Goal: Task Accomplishment & Management: Use online tool/utility

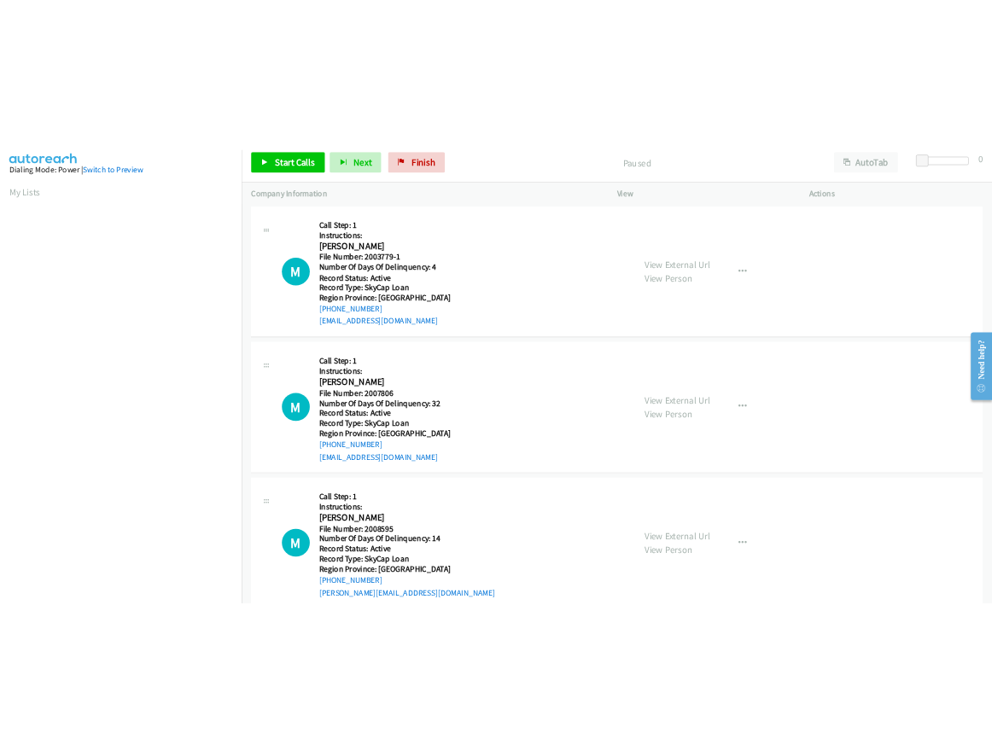
scroll to position [97, 0]
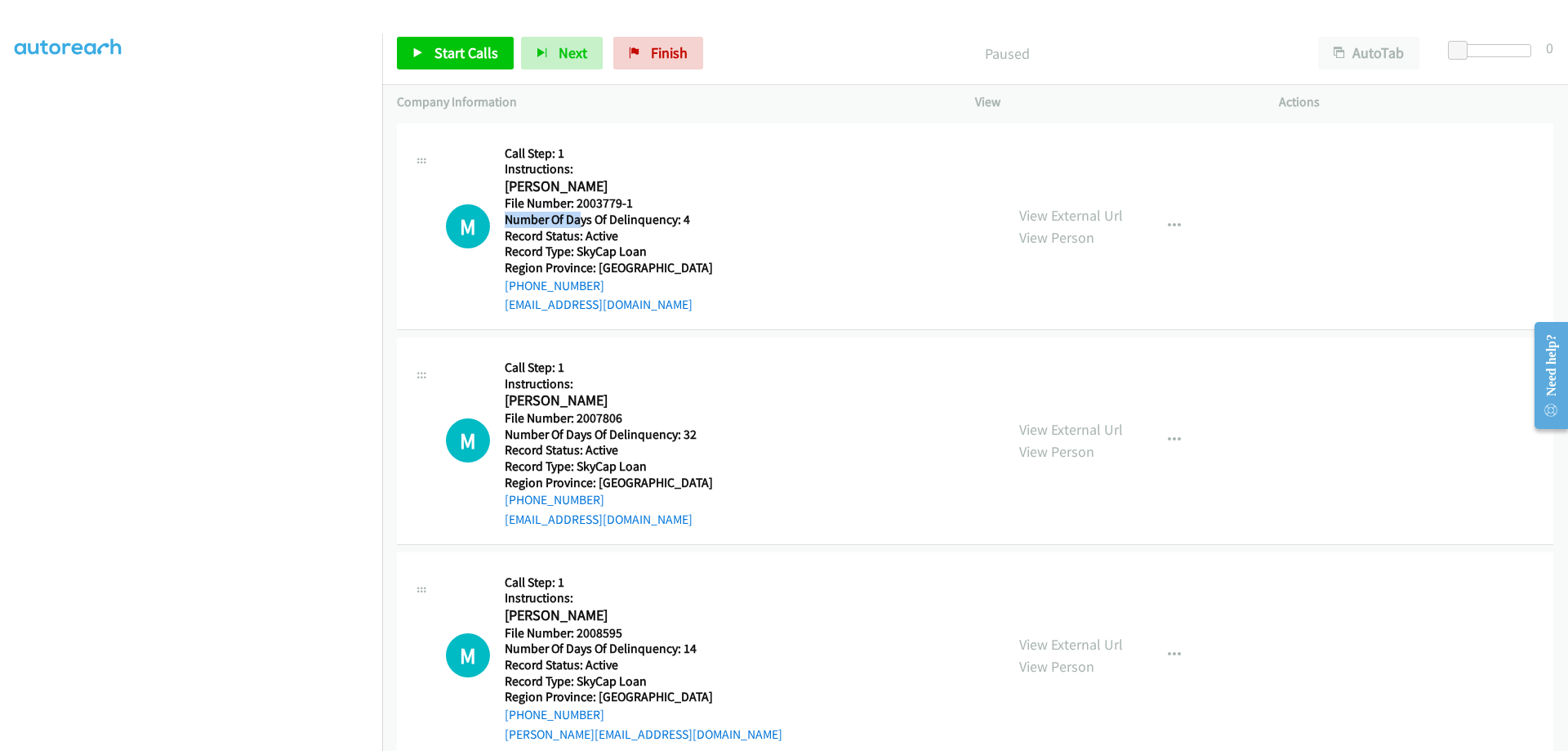
drag, startPoint x: 632, startPoint y: 206, endPoint x: 608, endPoint y: 225, distance: 30.6
click at [585, 217] on div "Callback Scheduled Call Step: 1 Instructions: Marjorie Wilkie America/Toronto F…" at bounding box center [609, 226] width 209 height 177
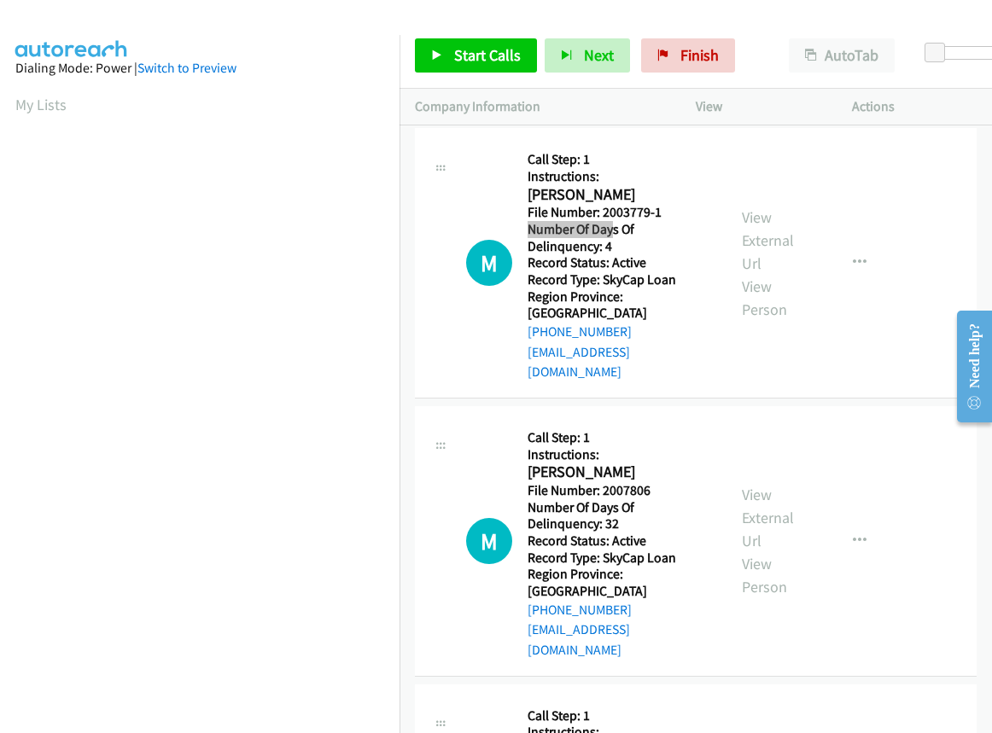
scroll to position [0, 0]
click at [505, 48] on span "Start Calls" at bounding box center [487, 55] width 67 height 20
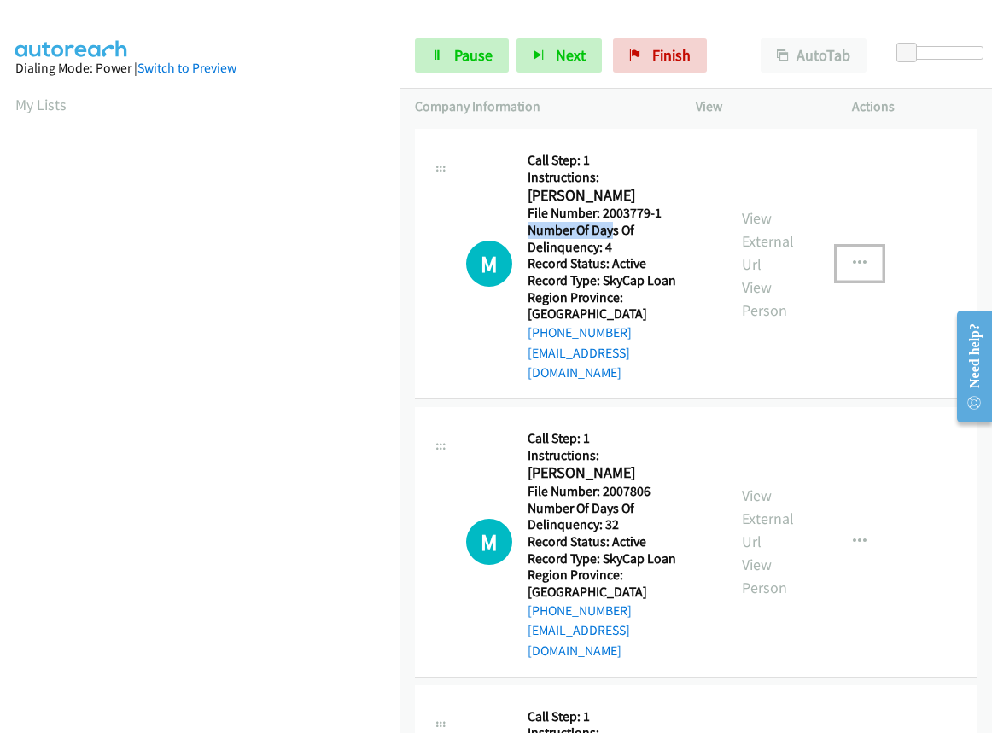
click at [853, 257] on icon "button" at bounding box center [860, 264] width 14 height 14
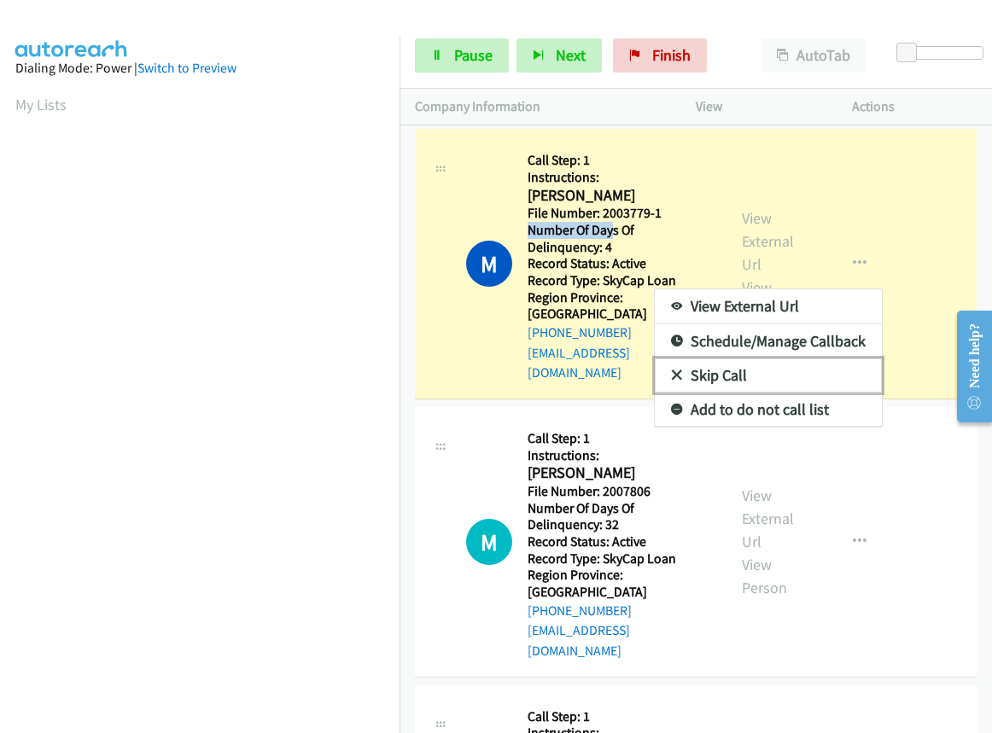
click at [781, 359] on link "Skip Call" at bounding box center [768, 376] width 227 height 34
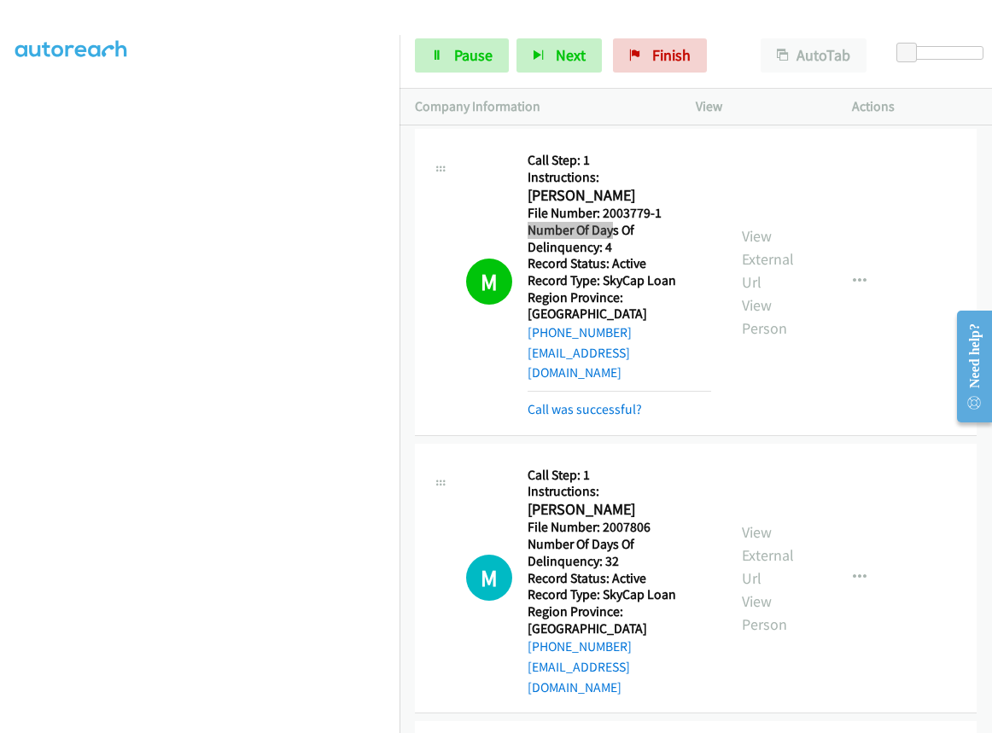
scroll to position [85, 0]
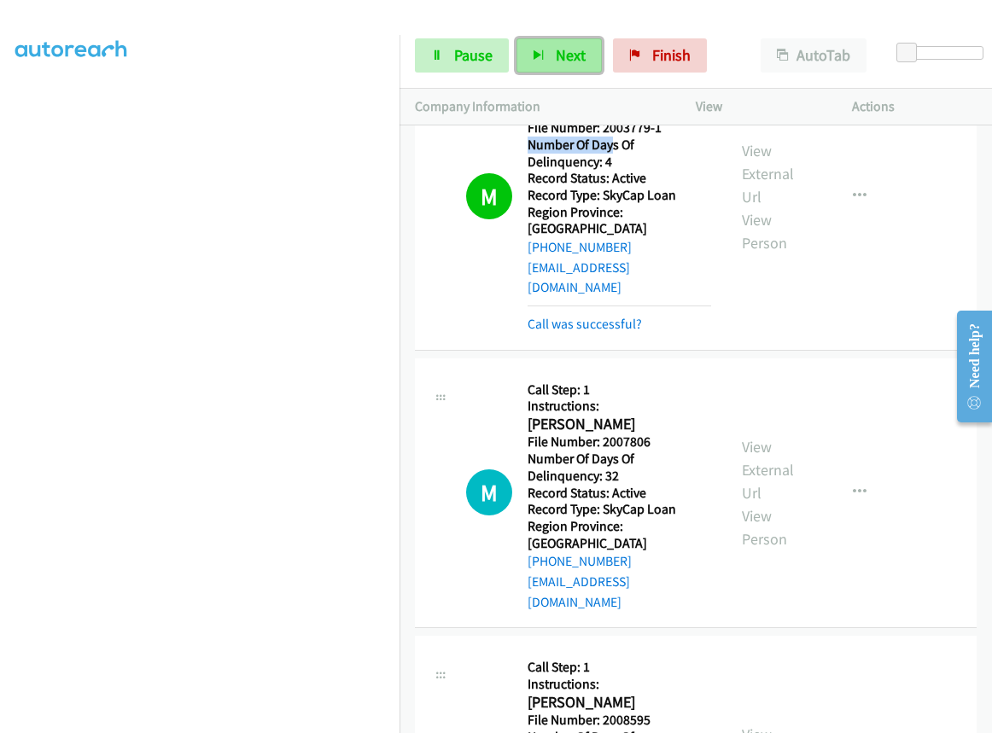
click at [566, 61] on span "Next" at bounding box center [571, 55] width 30 height 20
click at [551, 61] on button "Next" at bounding box center [558, 55] width 85 height 34
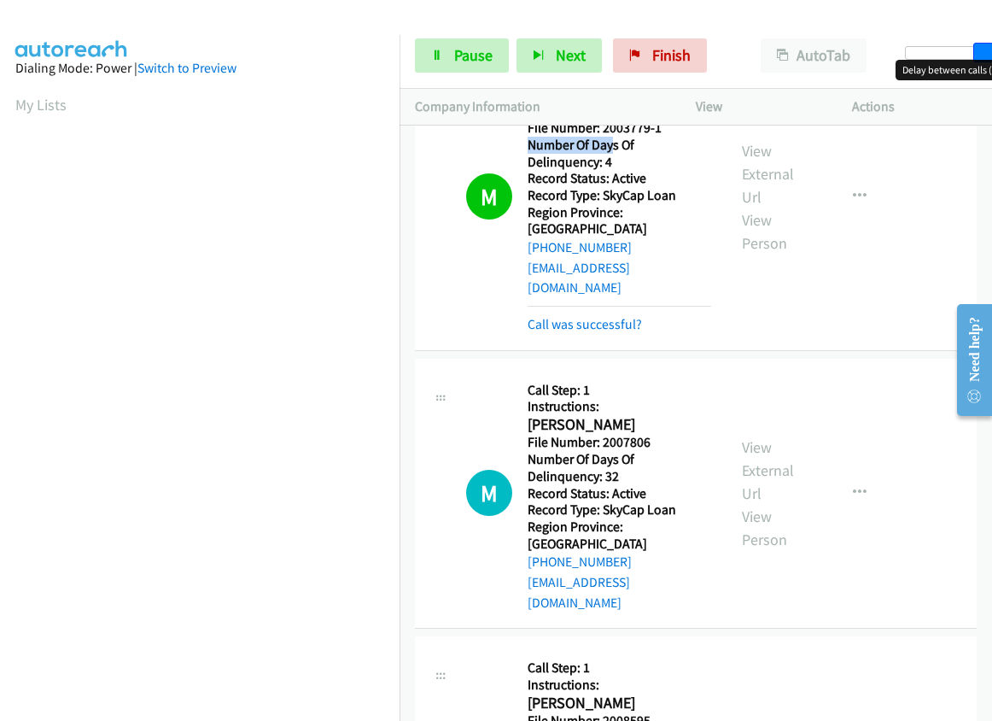
drag, startPoint x: 902, startPoint y: 51, endPoint x: 989, endPoint y: 61, distance: 87.6
click at [989, 61] on body "Start Calls Pause Next Finish Call Completed AutoTab AutoTab 30 Company Informa…" at bounding box center [496, 40] width 992 height 81
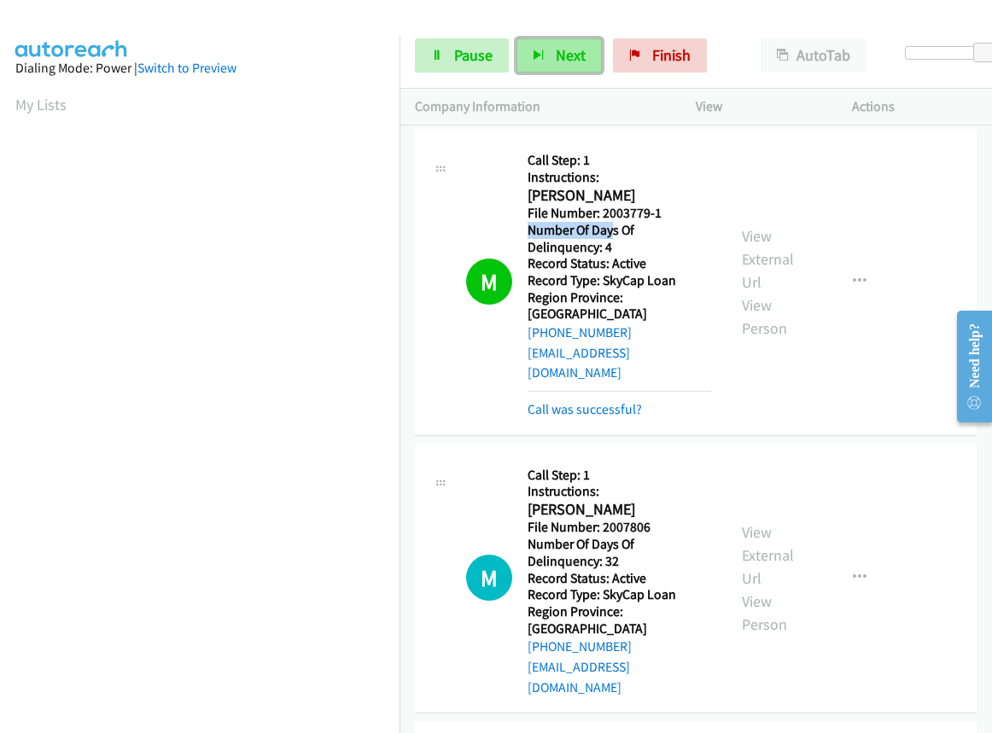
click at [543, 55] on icon "button" at bounding box center [539, 56] width 12 height 12
click at [855, 571] on icon "button" at bounding box center [860, 578] width 14 height 14
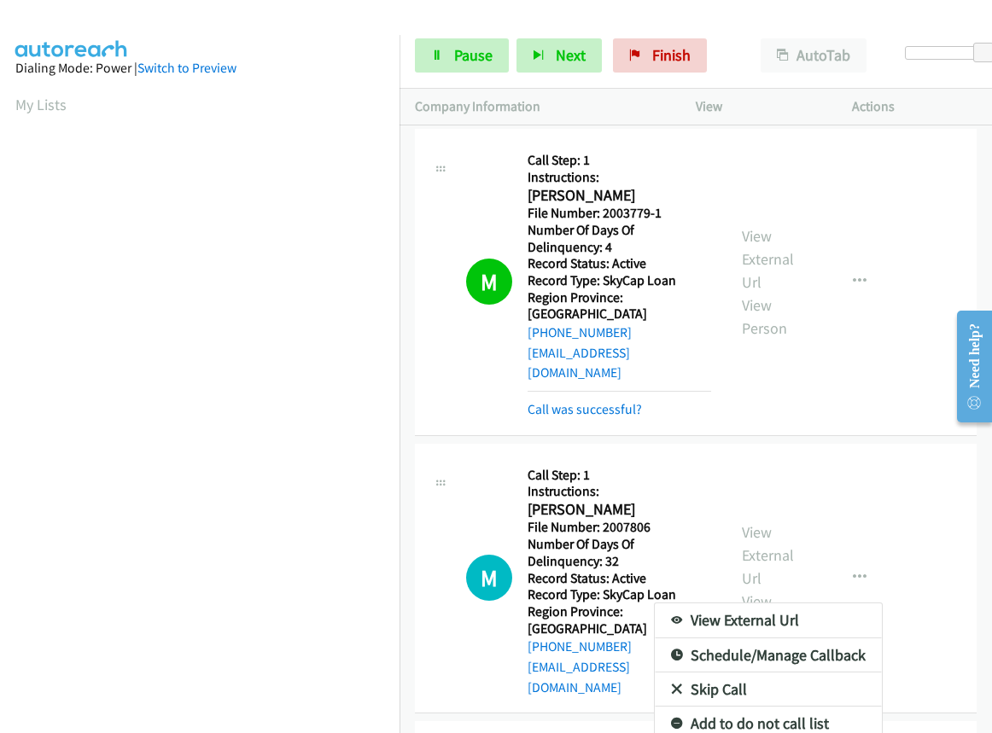
click at [841, 263] on div at bounding box center [496, 366] width 992 height 733
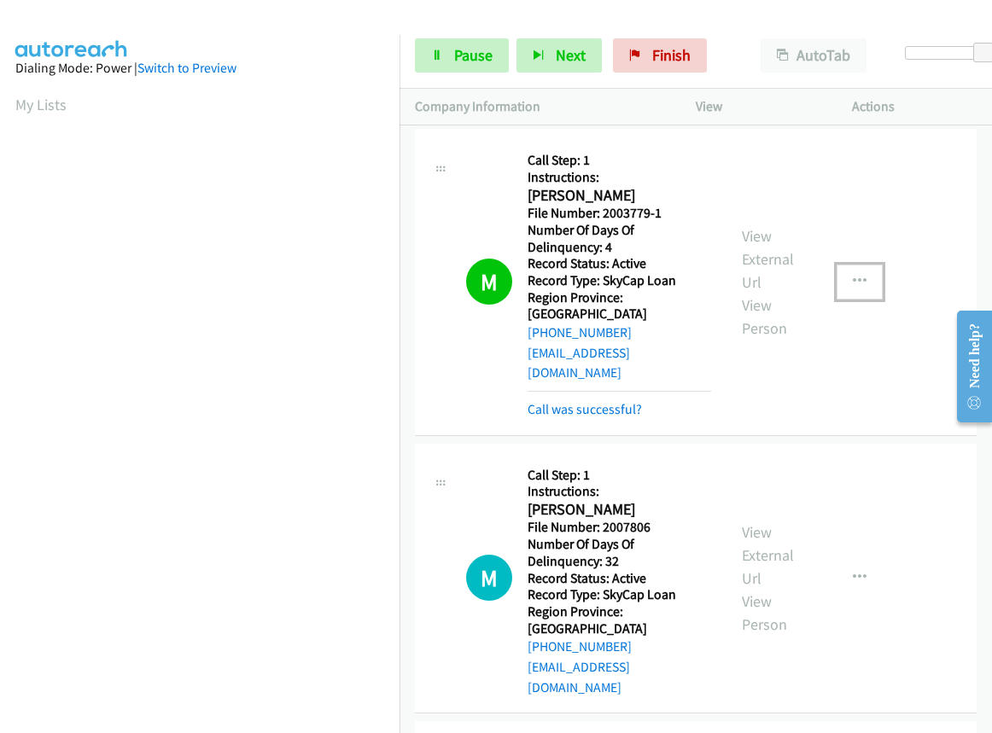
click at [853, 275] on icon "button" at bounding box center [860, 282] width 14 height 14
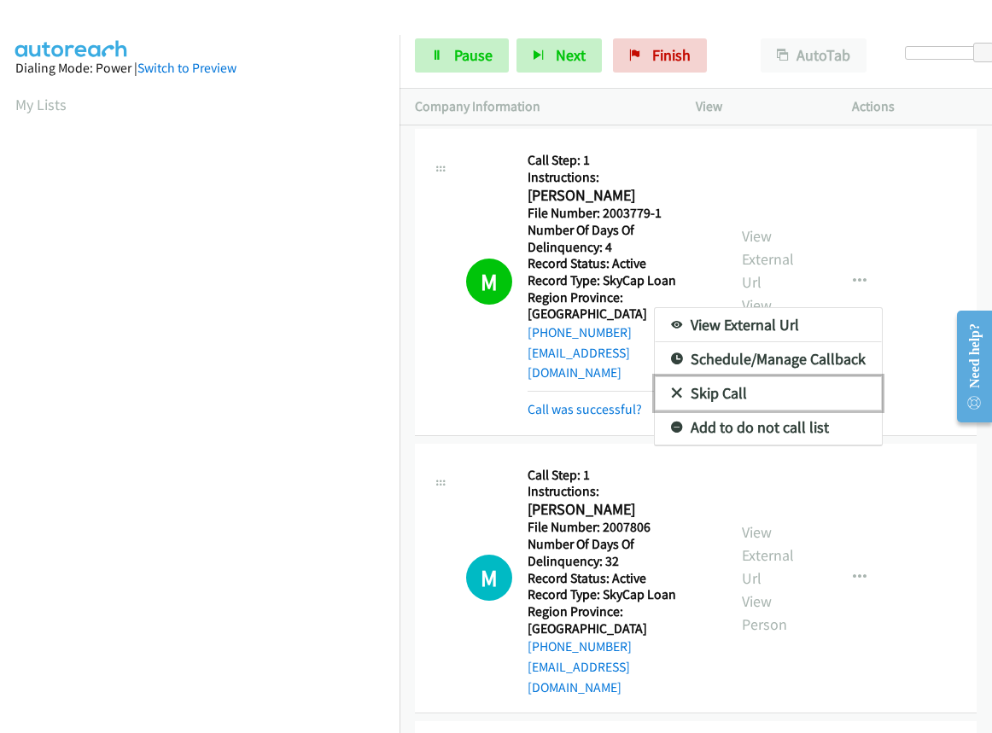
click at [785, 382] on link "Skip Call" at bounding box center [768, 393] width 227 height 34
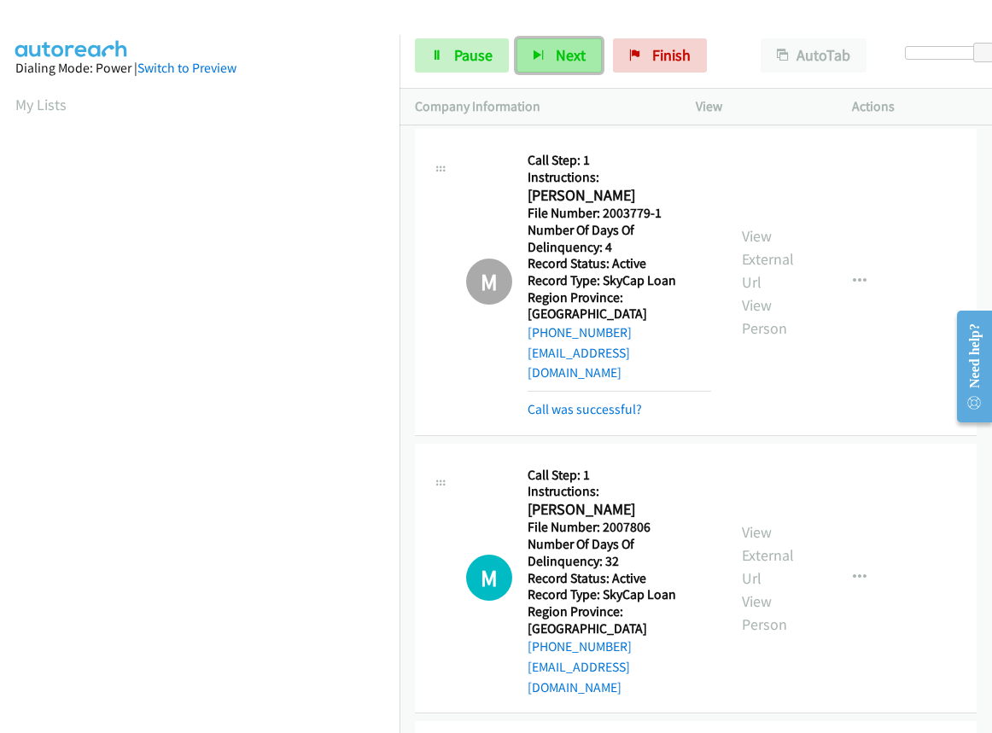
click at [551, 61] on button "Next" at bounding box center [558, 55] width 85 height 34
click at [454, 49] on span "Pause" at bounding box center [473, 55] width 38 height 20
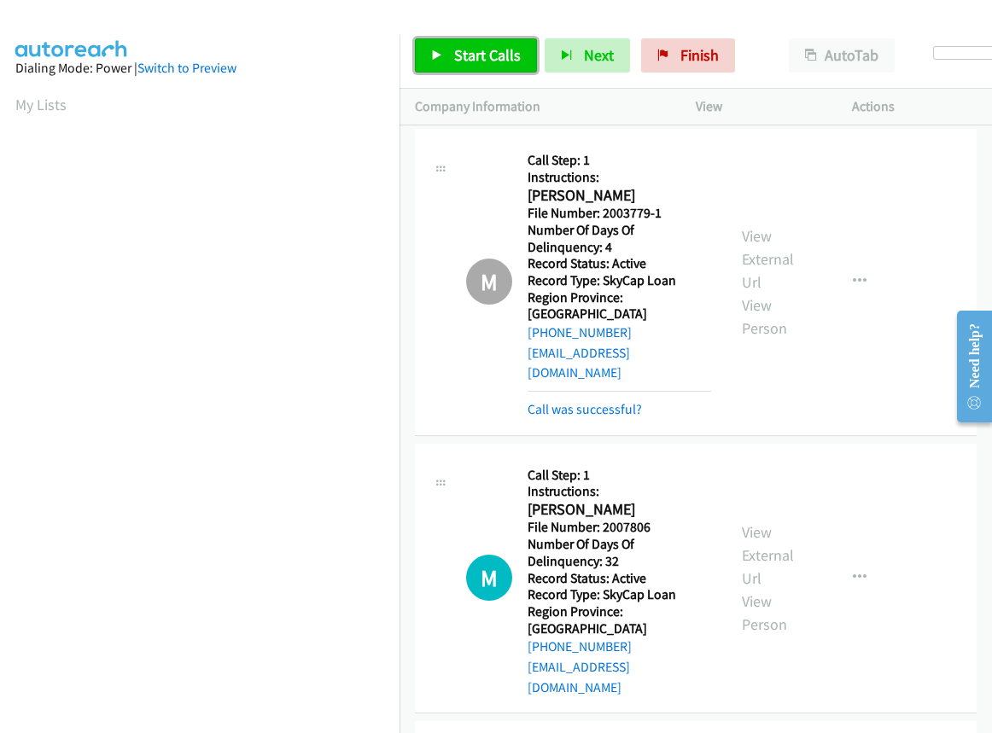
click at [462, 55] on span "Start Calls" at bounding box center [487, 55] width 67 height 20
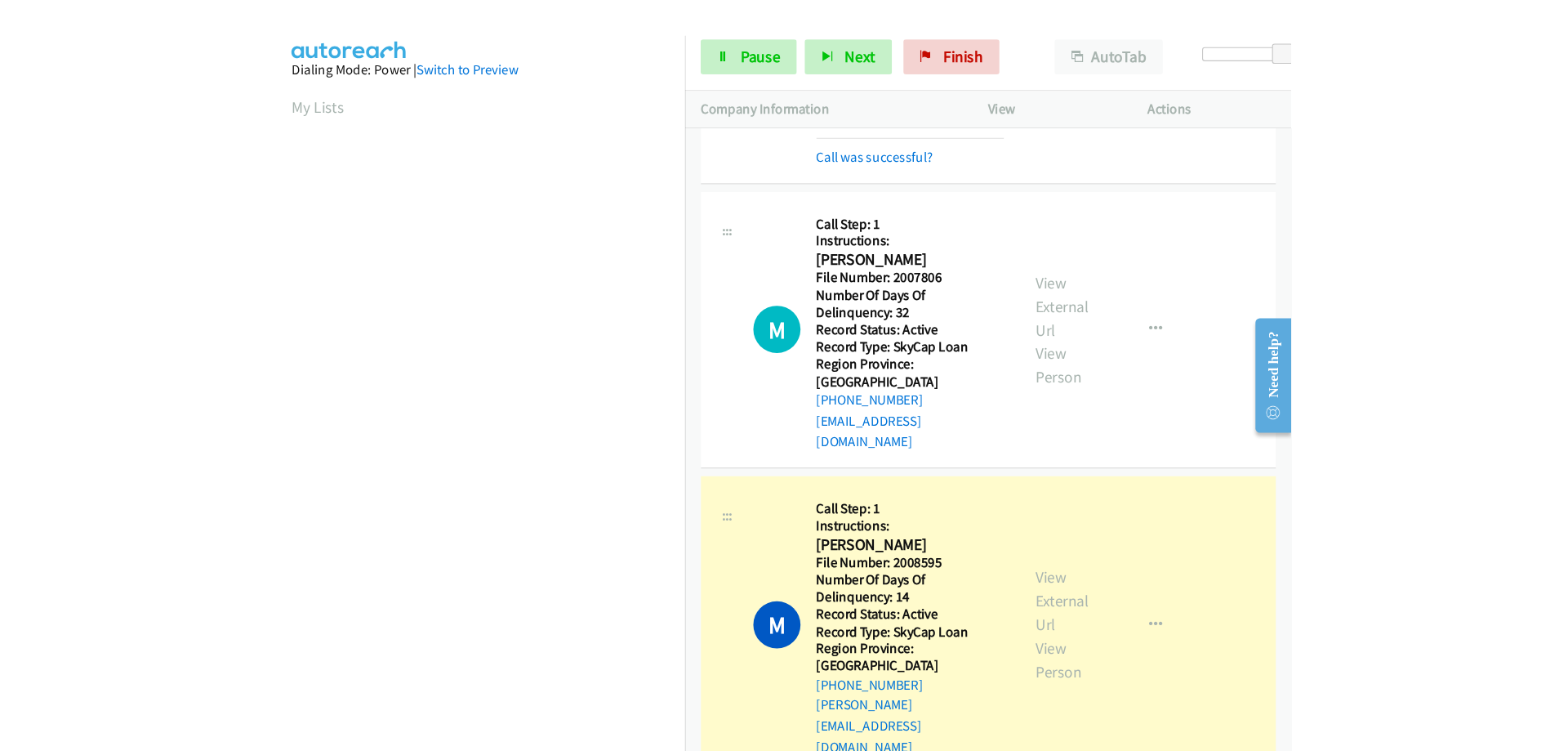
scroll to position [214, 0]
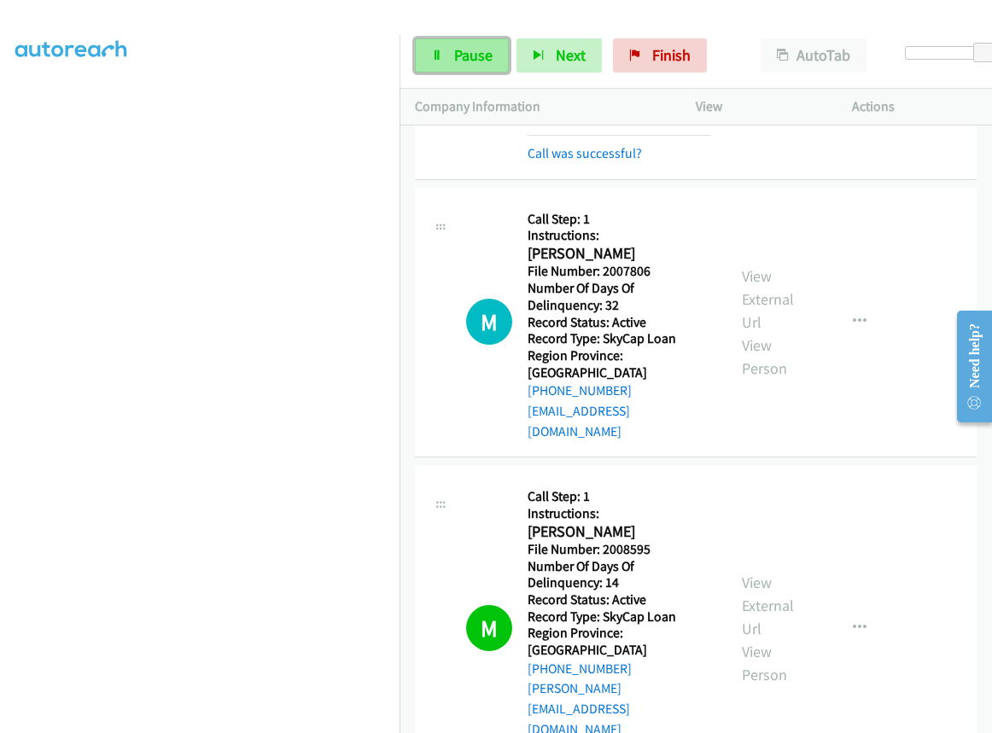
click at [473, 55] on span "Pause" at bounding box center [473, 55] width 38 height 20
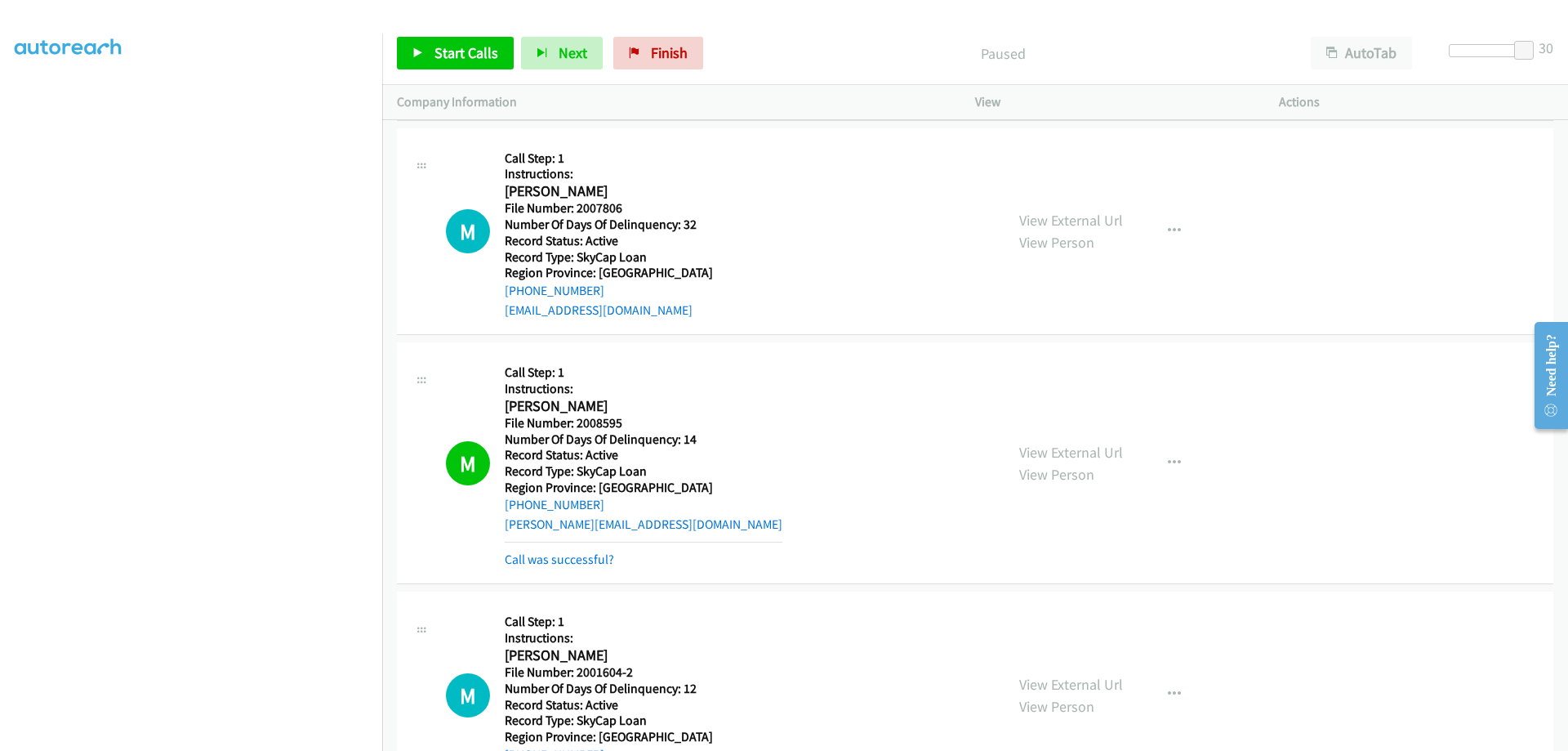
scroll to position [229, 0]
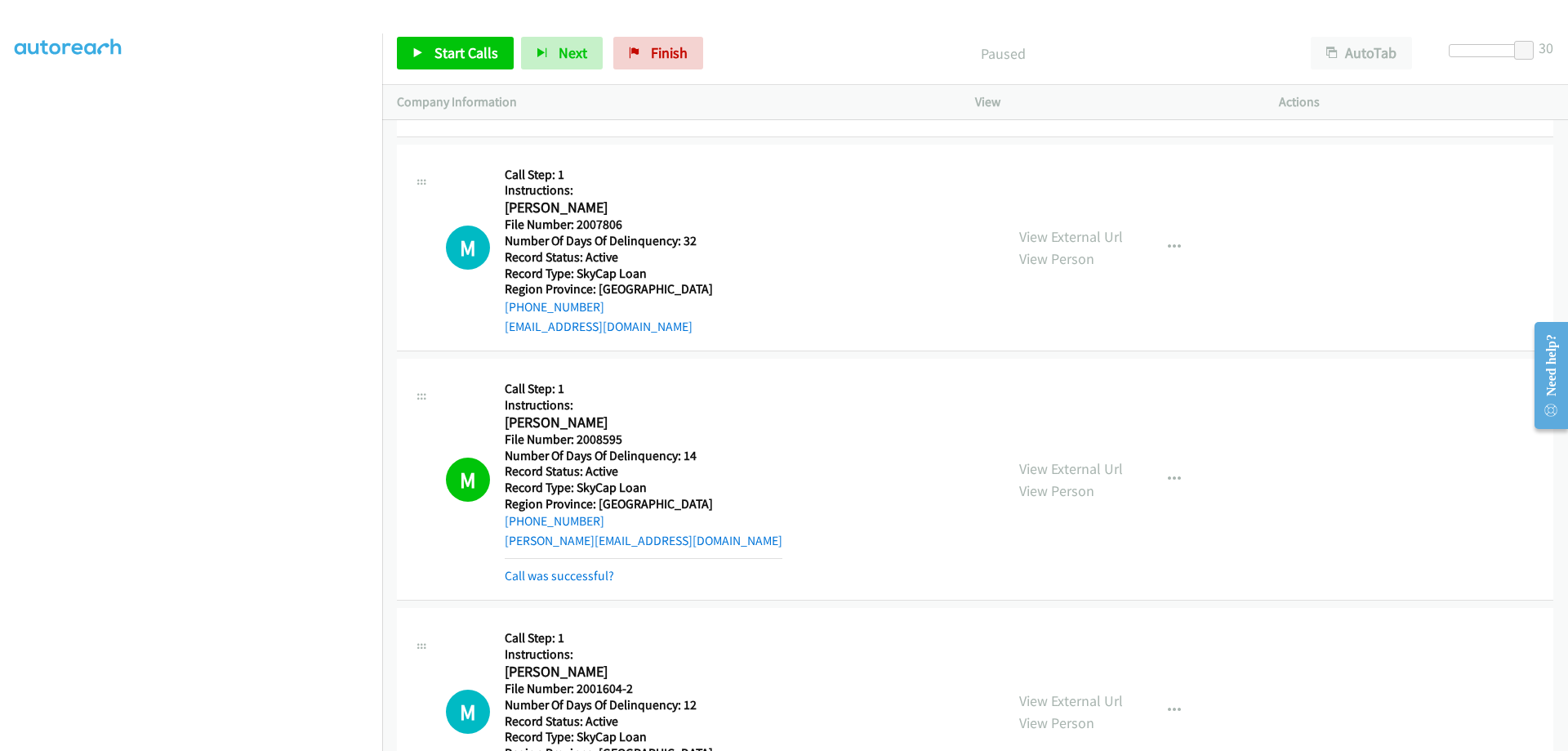
drag, startPoint x: 877, startPoint y: 169, endPoint x: 796, endPoint y: 168, distance: 81.0
click at [877, 169] on div "M Callback Scheduled Call Step: 1 Instructions: Marjorie Pagsuguiron America/De…" at bounding box center [718, 247] width 544 height 177
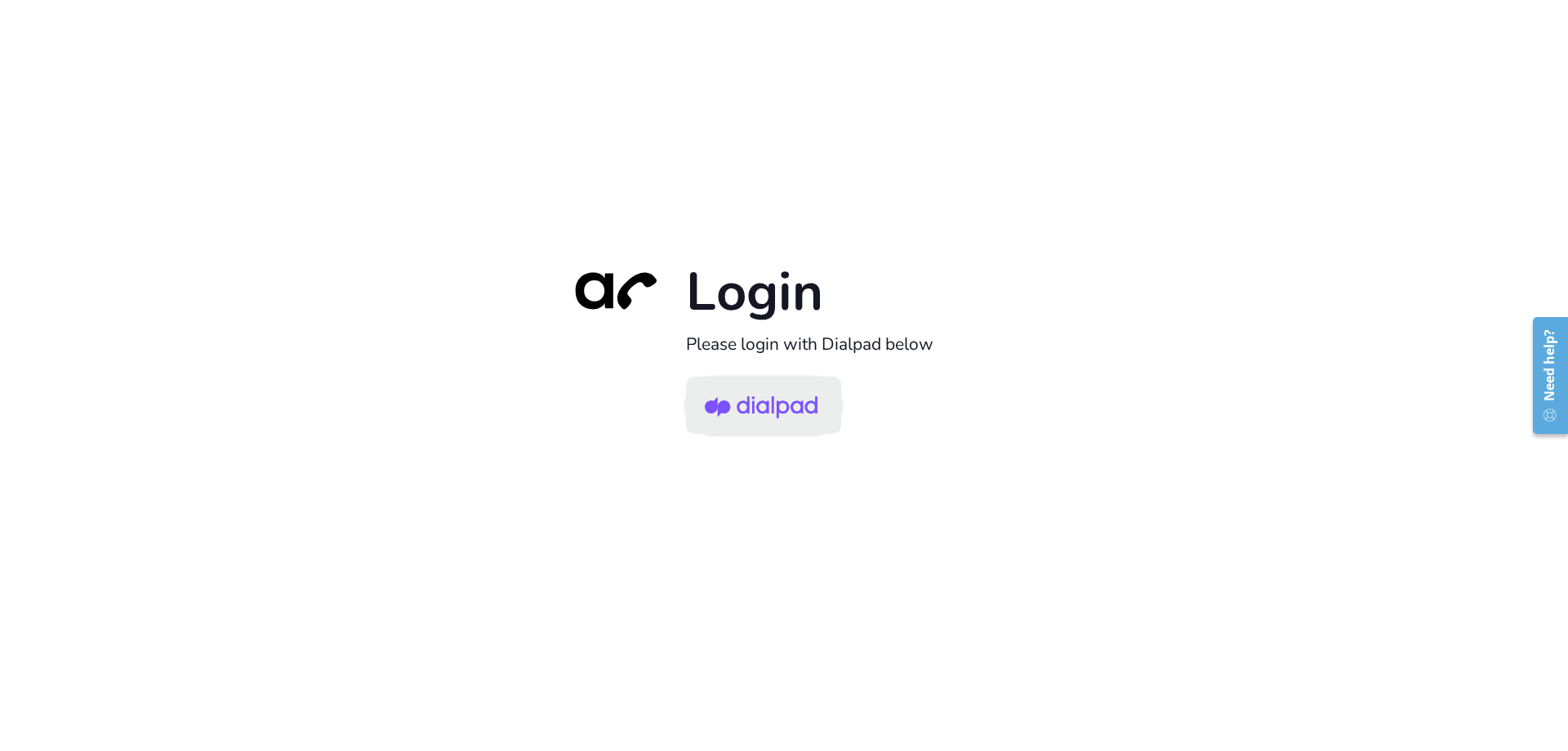
drag, startPoint x: 771, startPoint y: 391, endPoint x: 780, endPoint y: 380, distance: 14.2
click at [771, 391] on img at bounding box center [762, 406] width 113 height 53
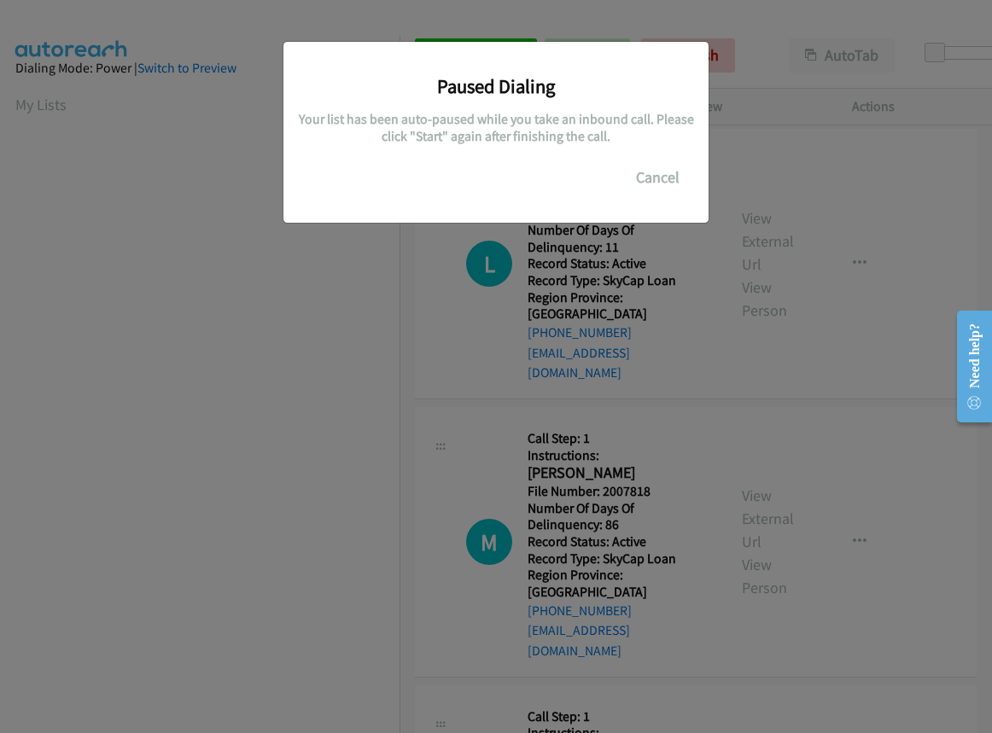
scroll to position [225, 0]
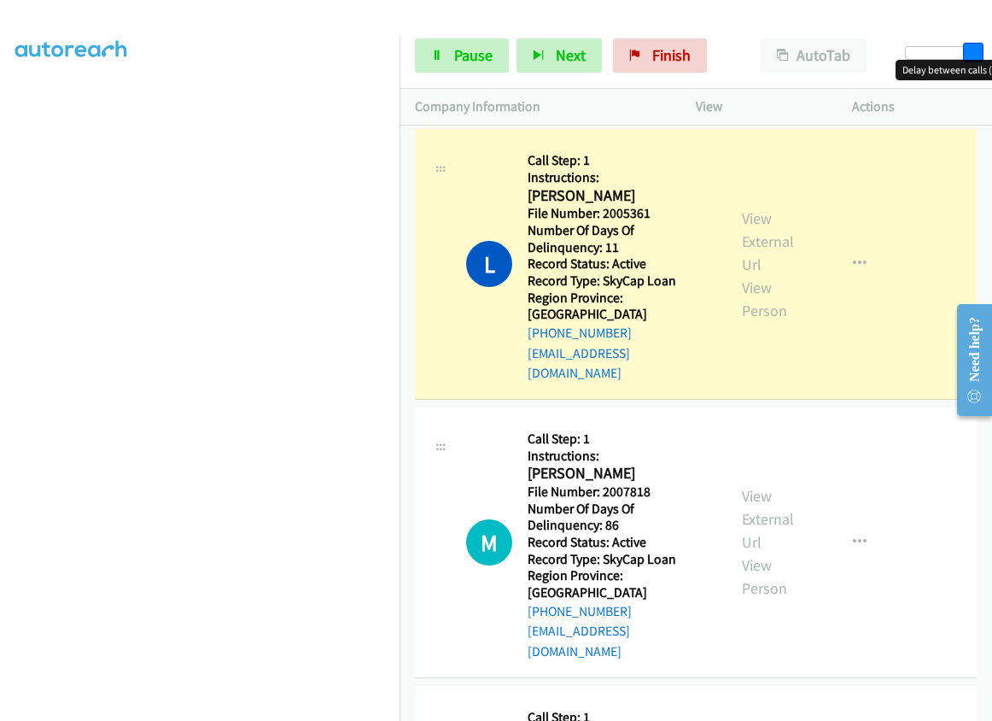
click at [971, 50] on div at bounding box center [944, 53] width 79 height 14
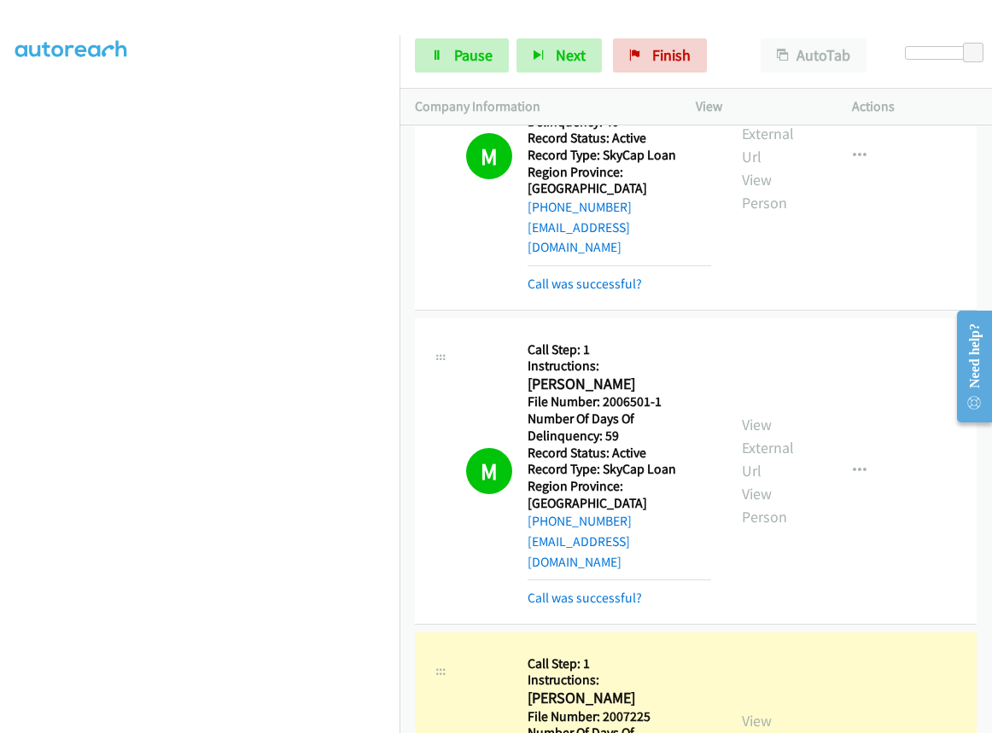
scroll to position [1409, 0]
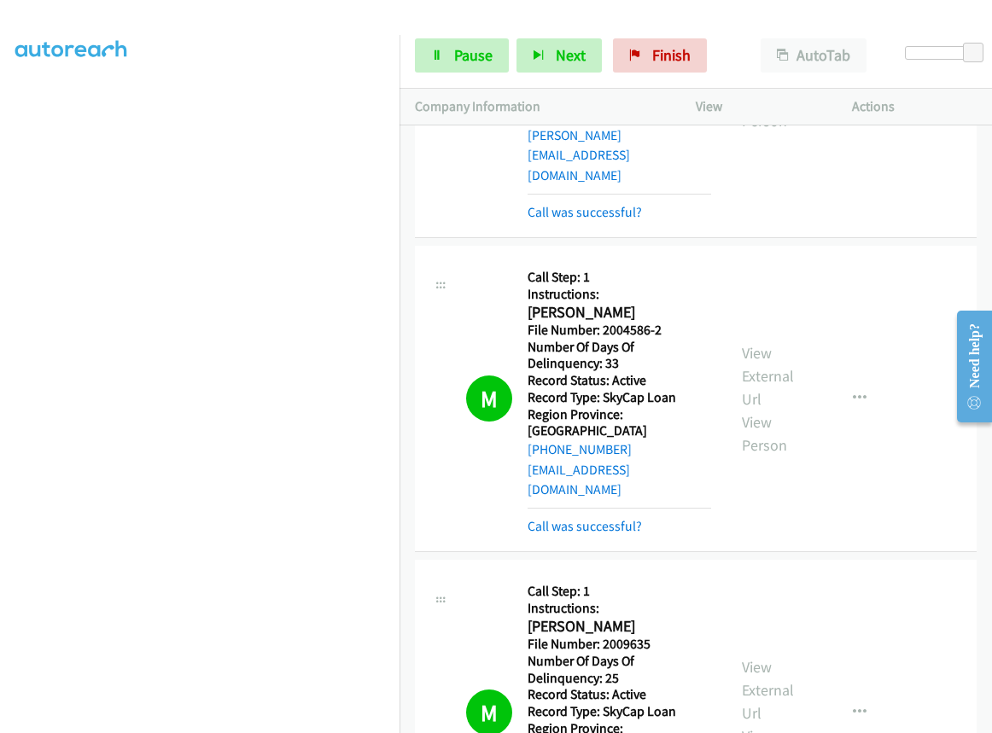
scroll to position [3751, 0]
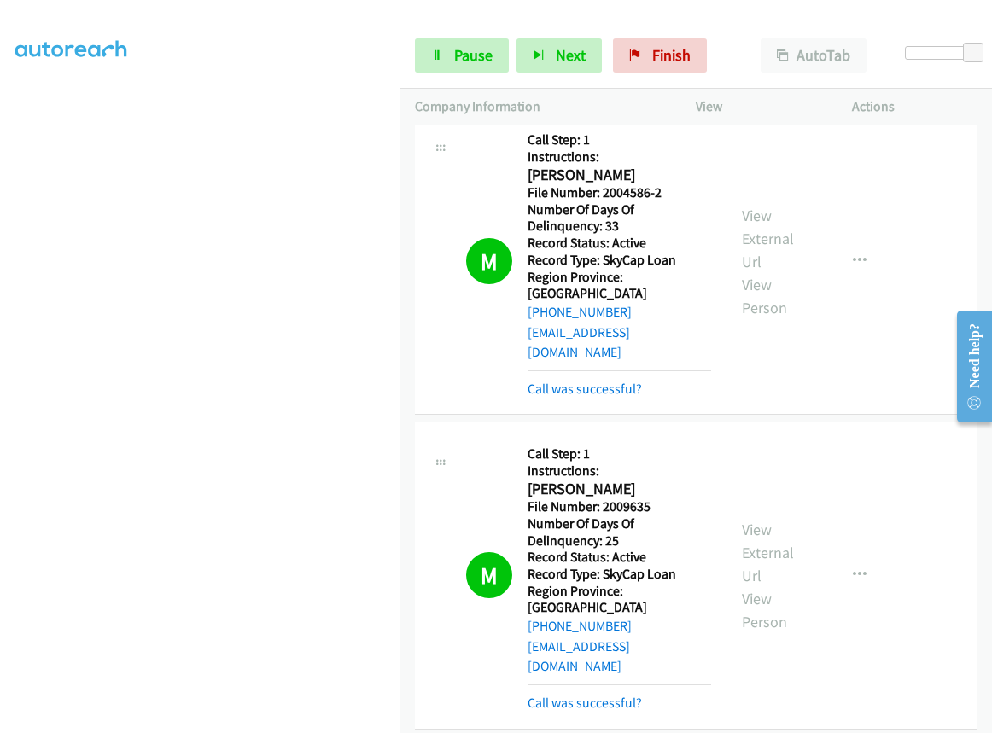
scroll to position [4052, 0]
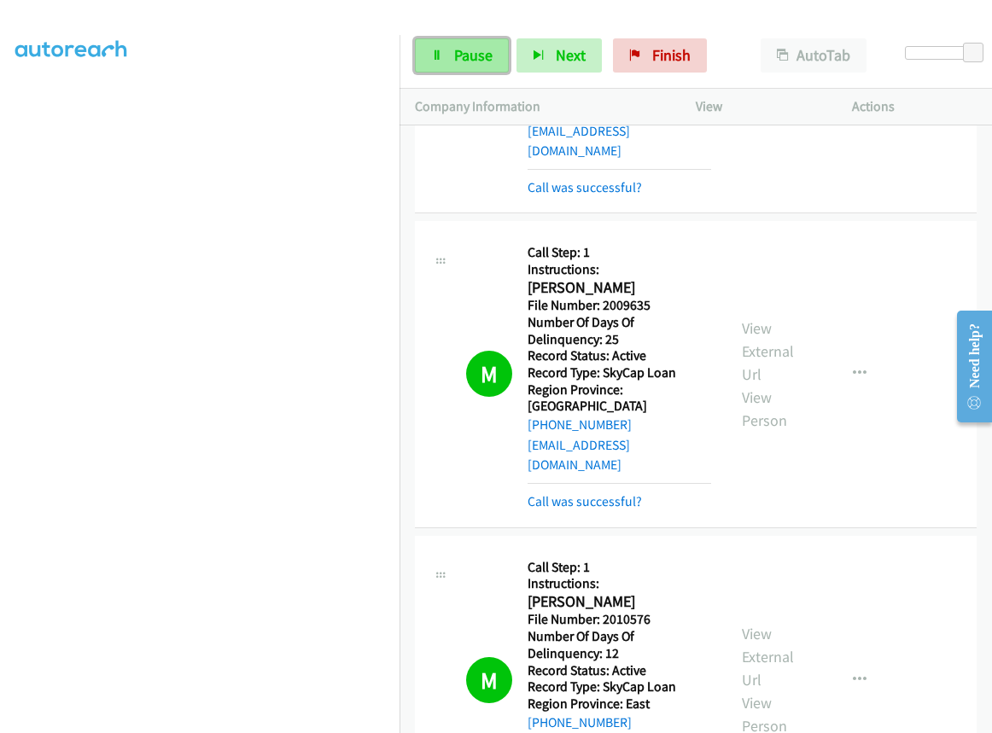
click at [461, 64] on span "Pause" at bounding box center [473, 55] width 38 height 20
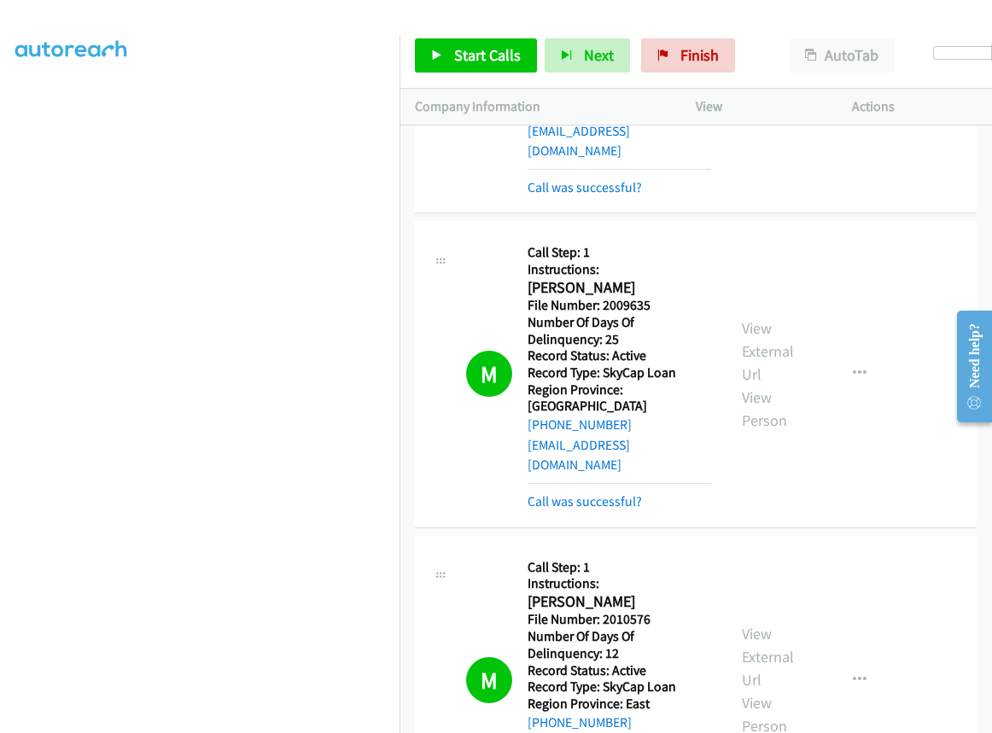
scroll to position [188, 0]
click at [498, 55] on span "Start Calls" at bounding box center [487, 55] width 67 height 20
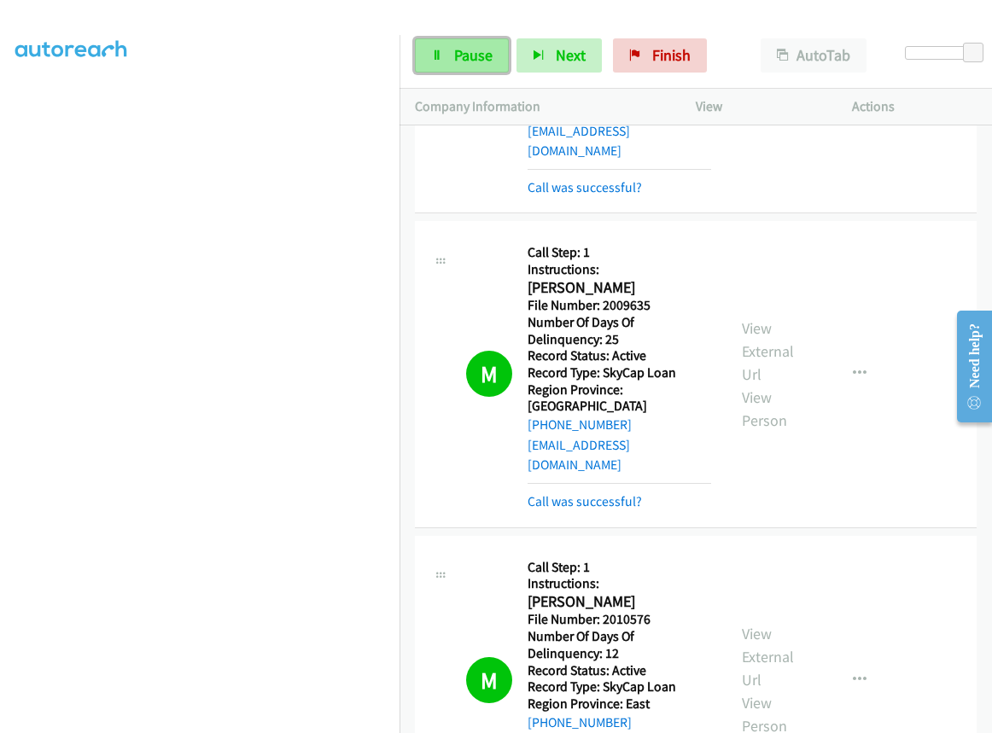
click at [498, 55] on link "Pause" at bounding box center [462, 55] width 94 height 34
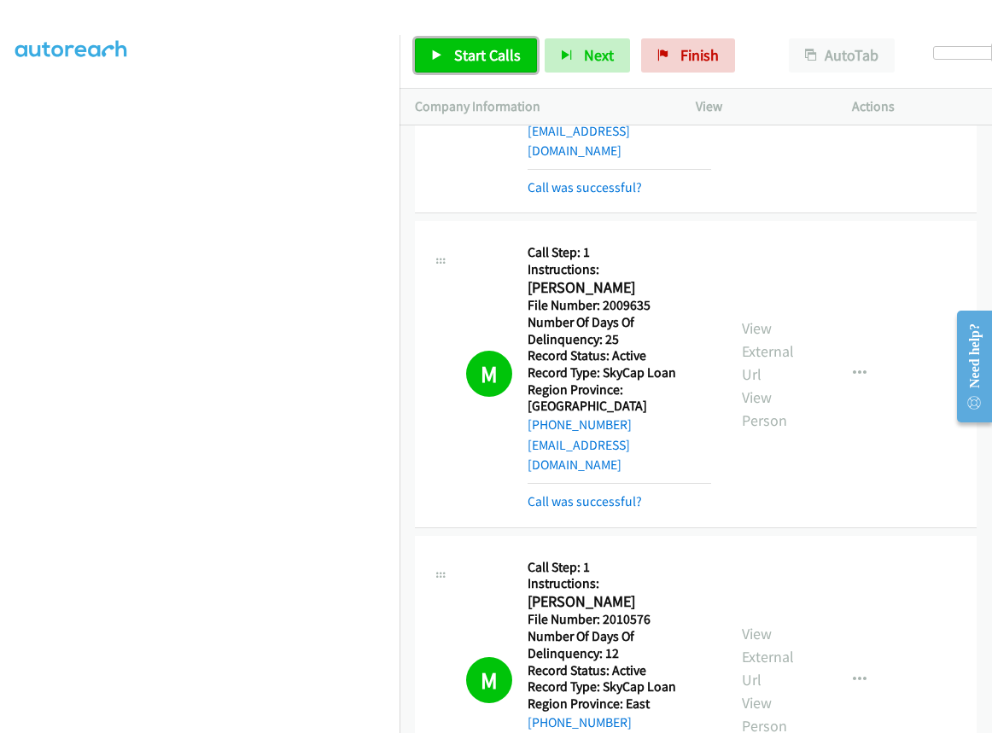
click at [498, 55] on span "Start Calls" at bounding box center [487, 55] width 67 height 20
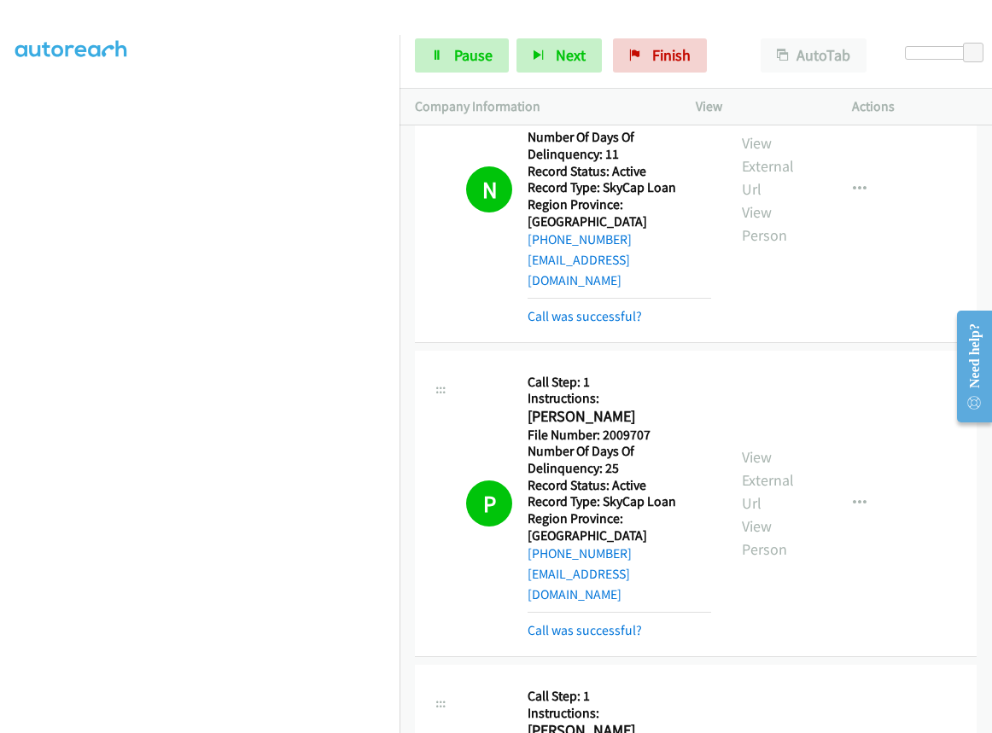
scroll to position [6726, 0]
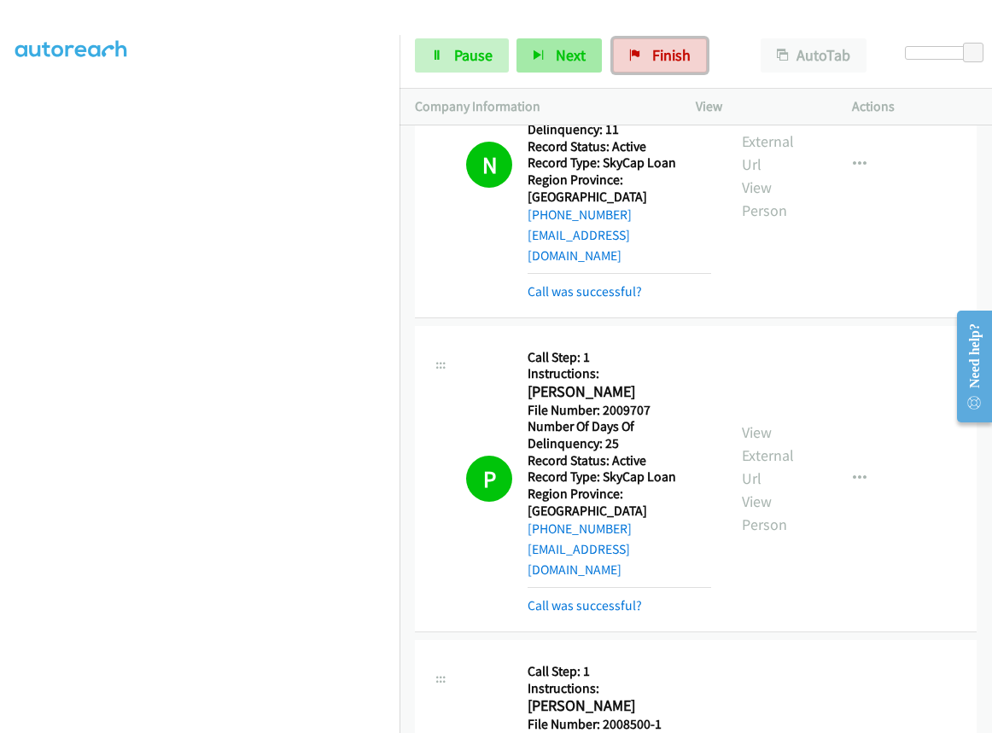
drag, startPoint x: 637, startPoint y: 60, endPoint x: 555, endPoint y: 59, distance: 82.0
click at [637, 60] on icon at bounding box center [635, 56] width 12 height 12
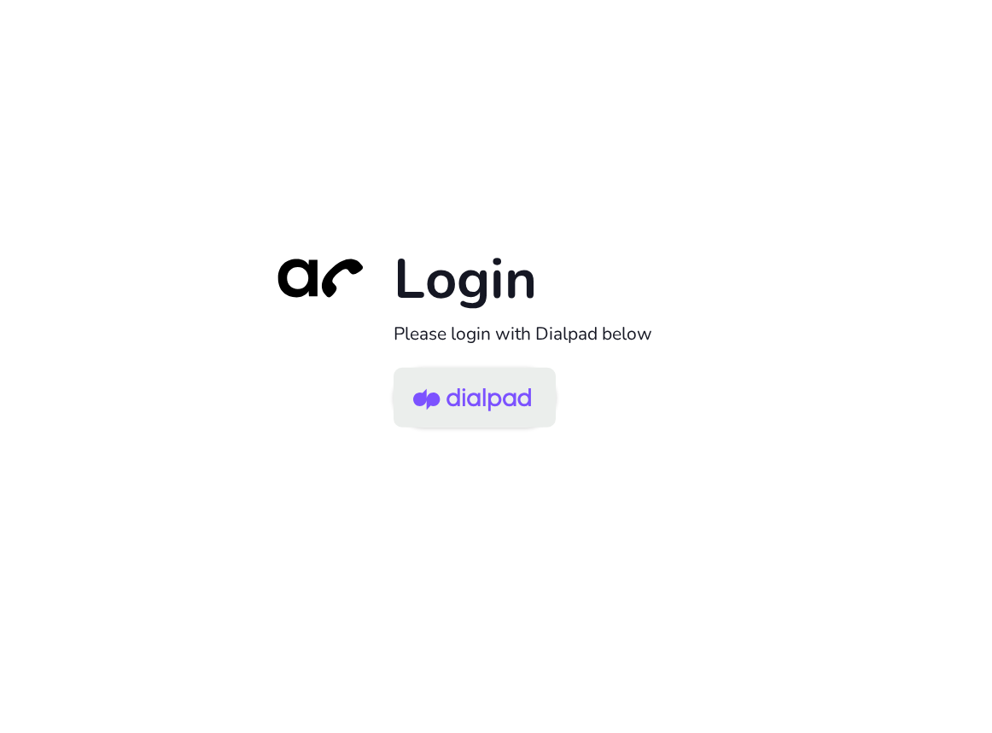
click at [500, 400] on img at bounding box center [472, 398] width 118 height 55
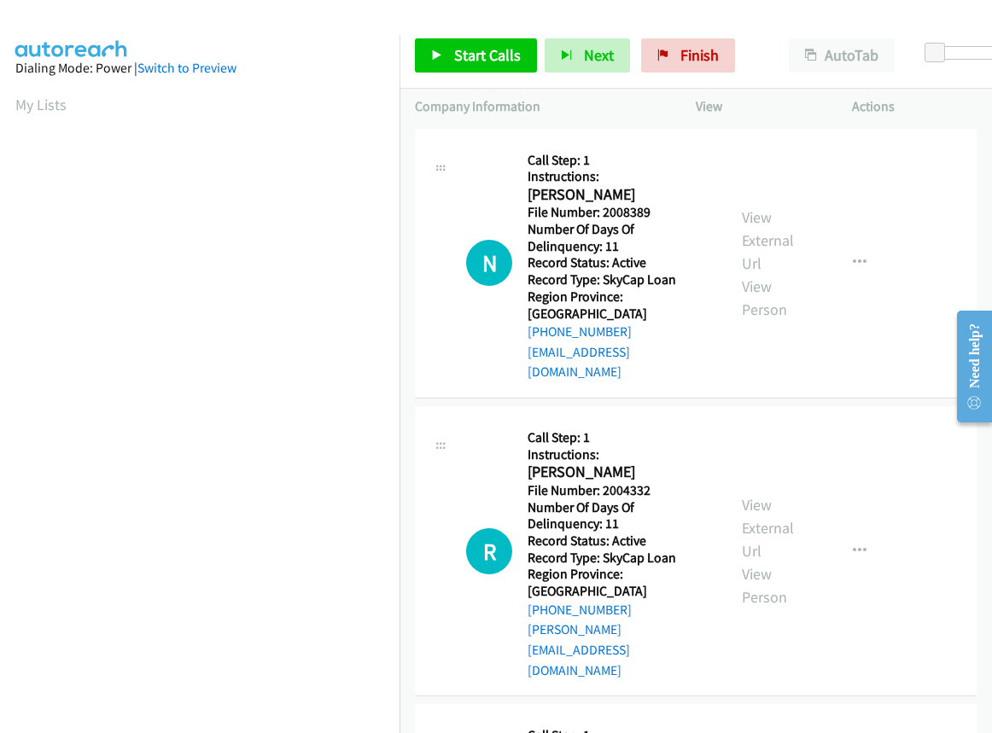
click at [363, 127] on aside "Dialing Mode: Power | Switch to Preview My Lists" at bounding box center [200, 507] width 400 height 945
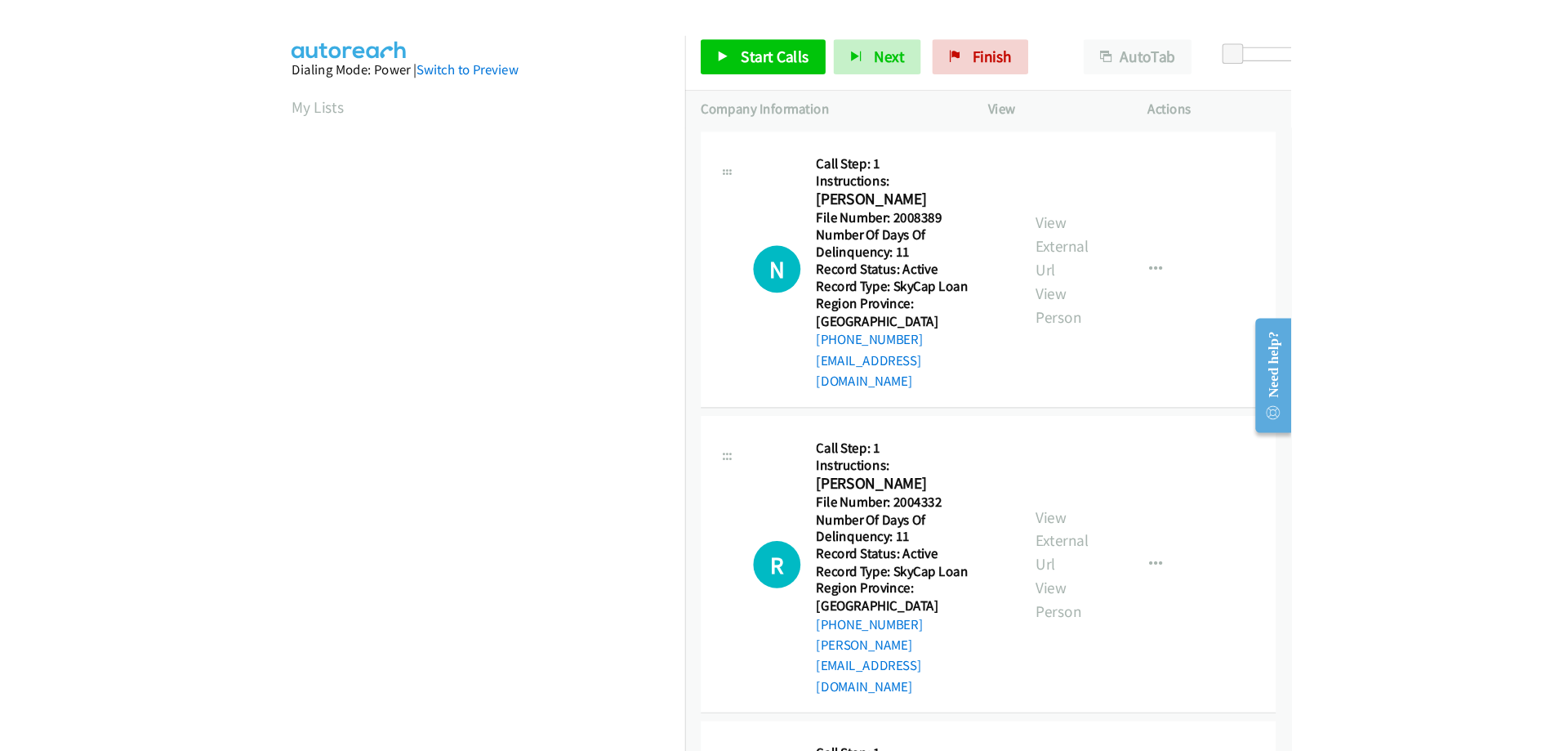
scroll to position [93, 0]
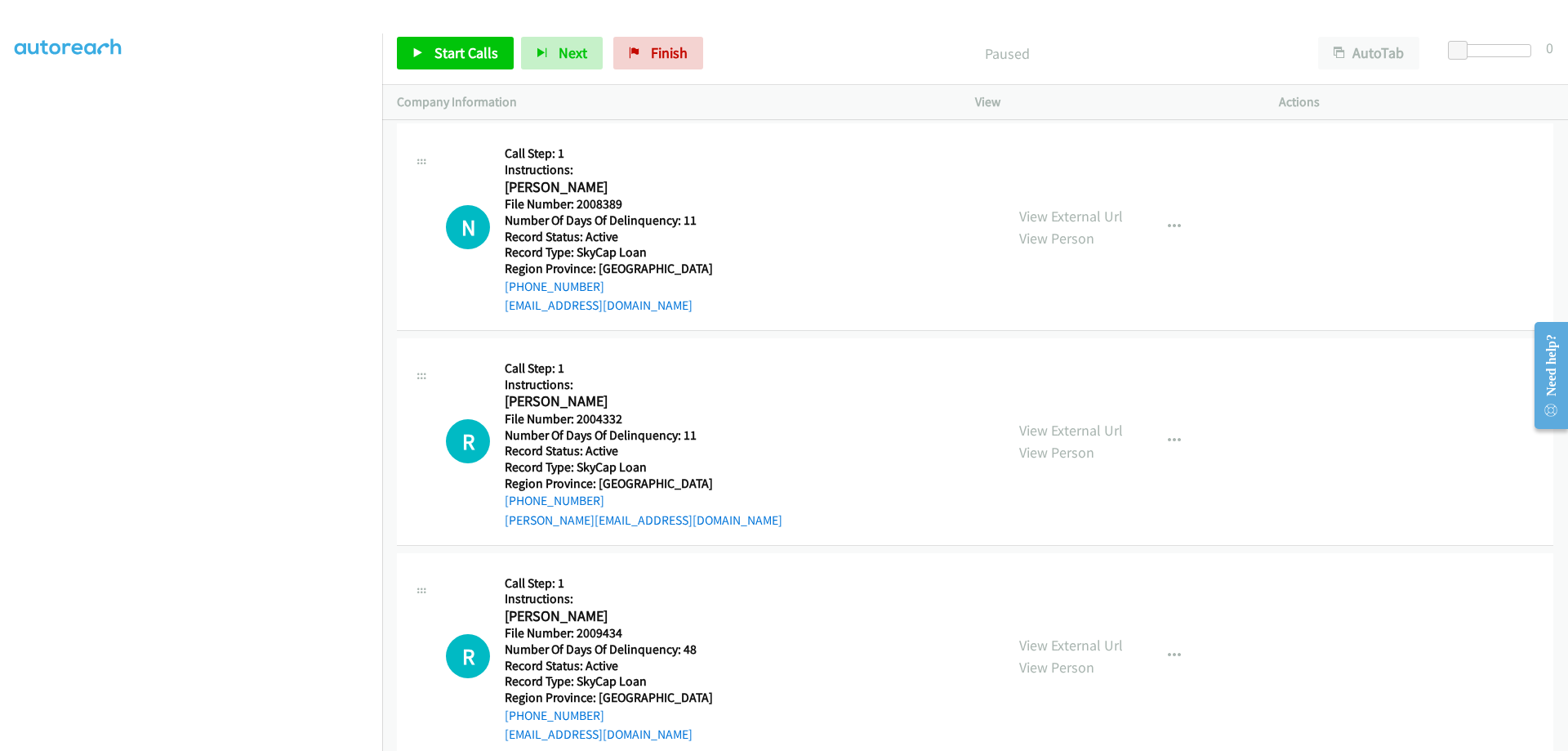
click at [14, 177] on aside "Dialing Mode: Power | Switch to Preview My Lists" at bounding box center [191, 392] width 383 height 904
click at [462, 52] on span "Start Calls" at bounding box center [466, 53] width 64 height 19
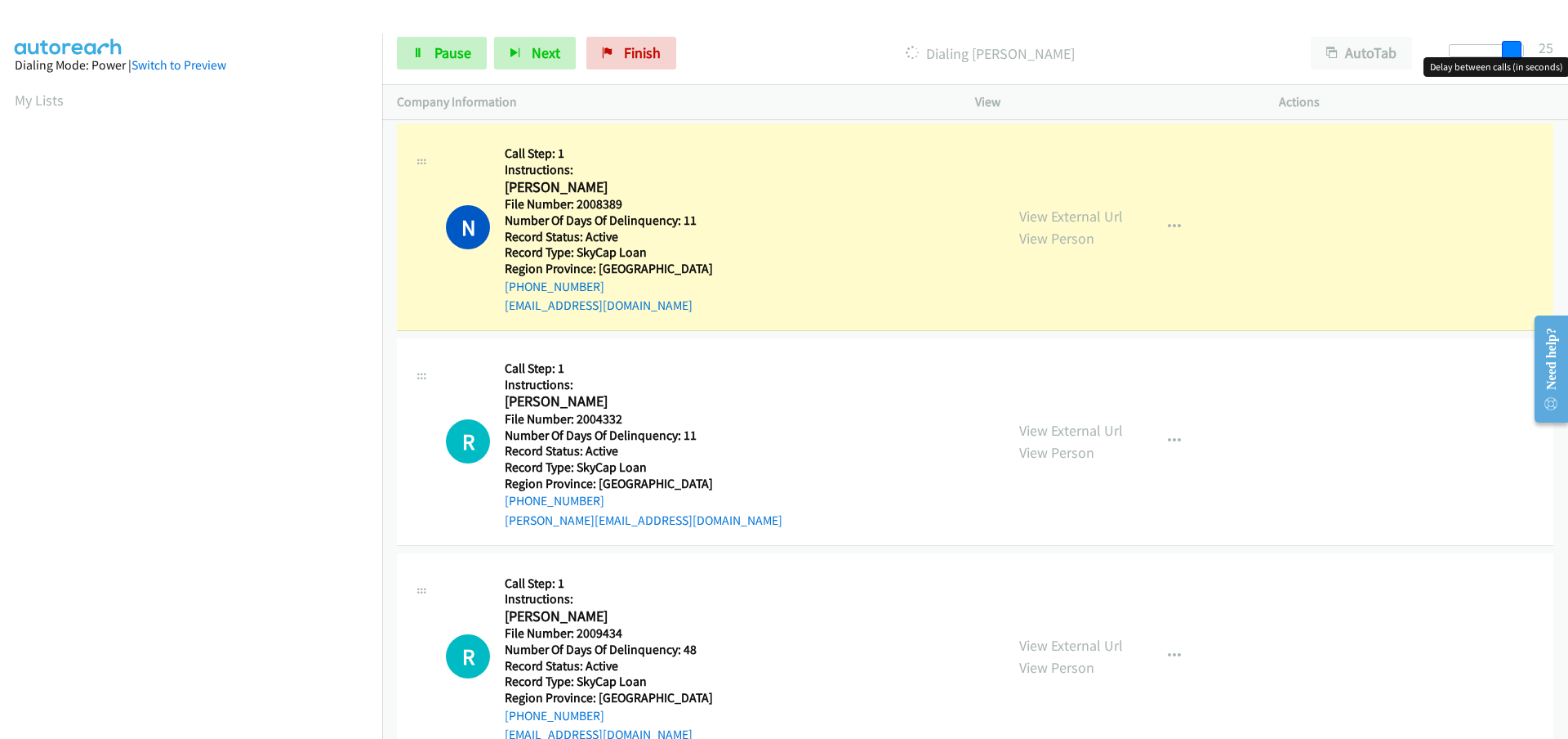
click at [948, 49] on div at bounding box center [1486, 51] width 76 height 13
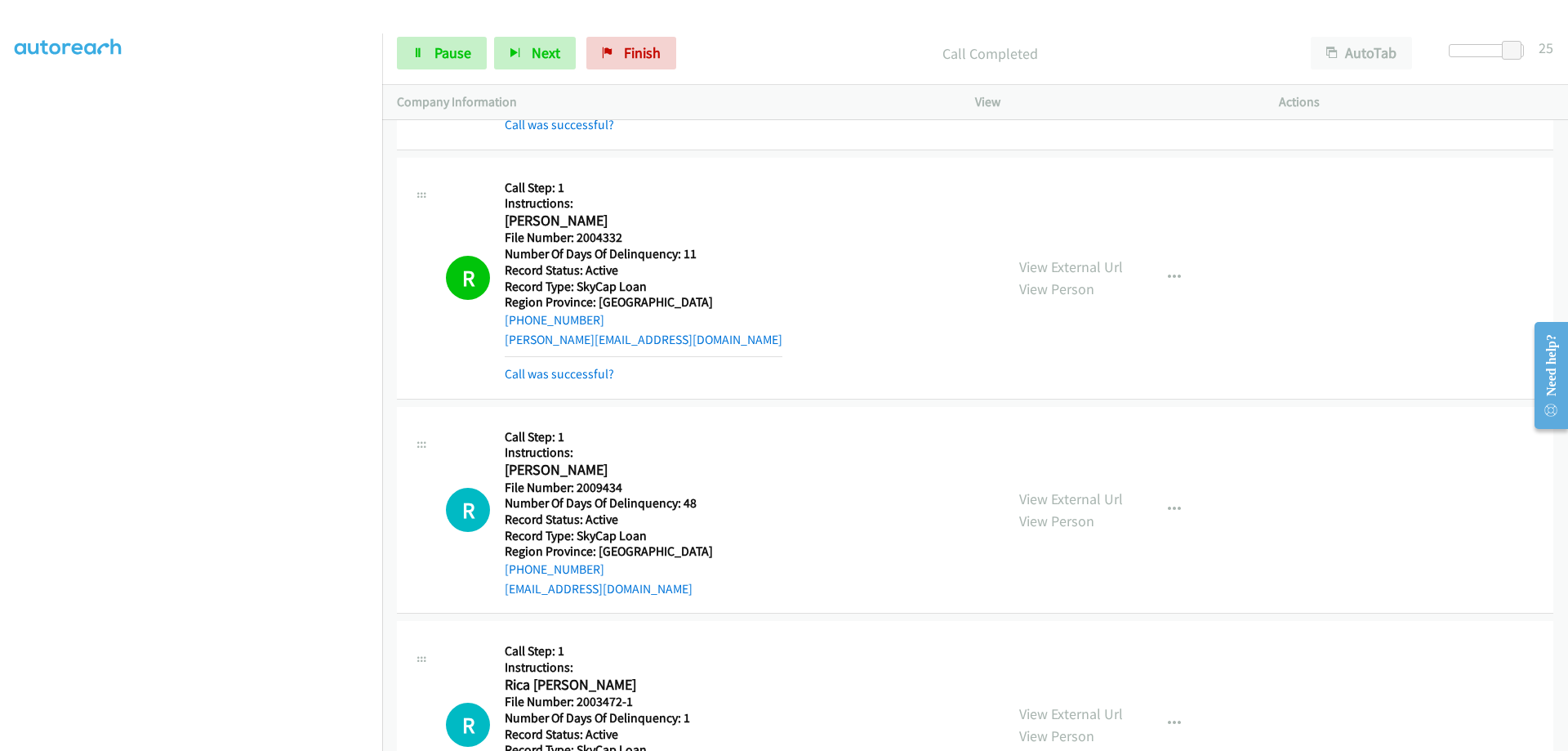
scroll to position [245, 0]
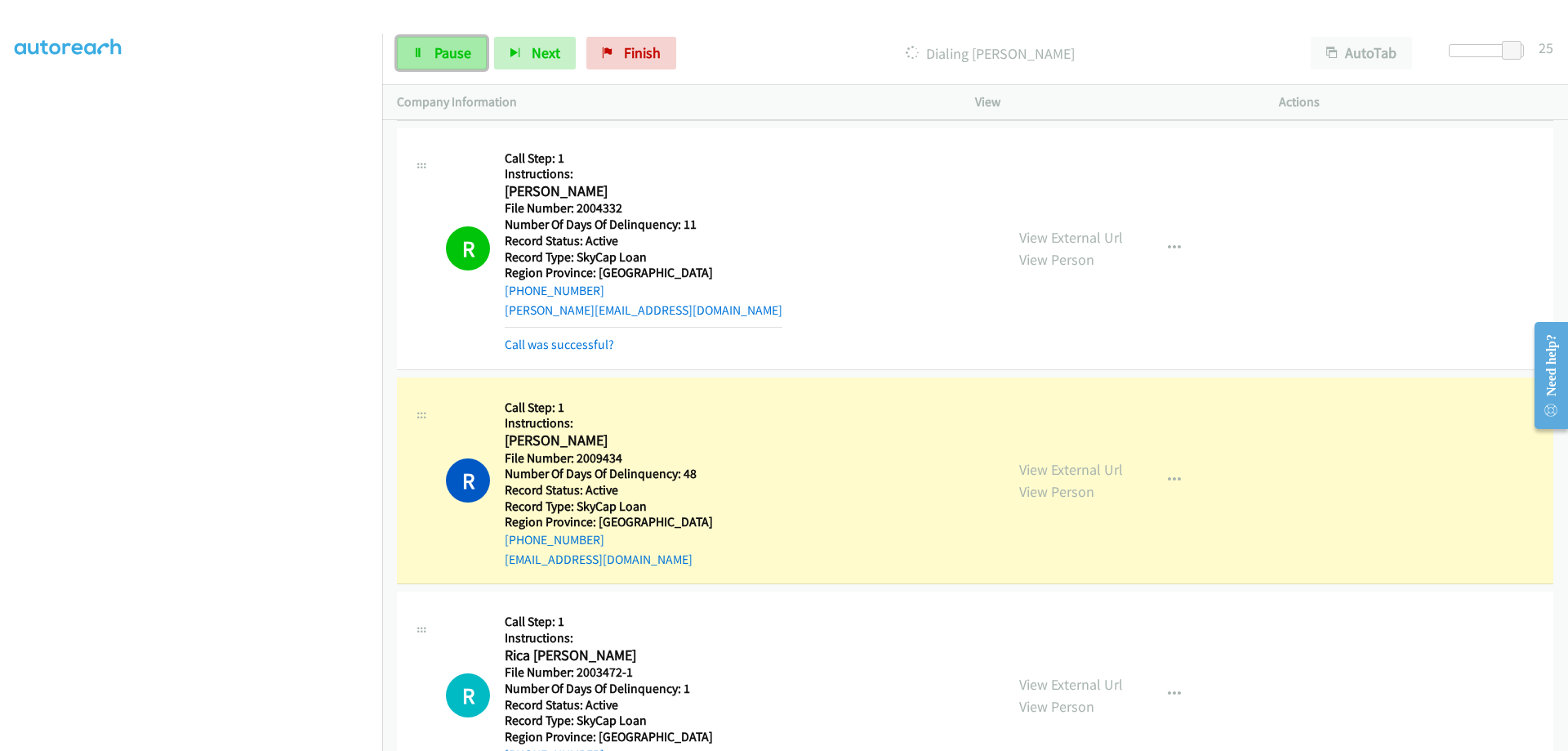
click at [452, 48] on span "Pause" at bounding box center [453, 53] width 36 height 19
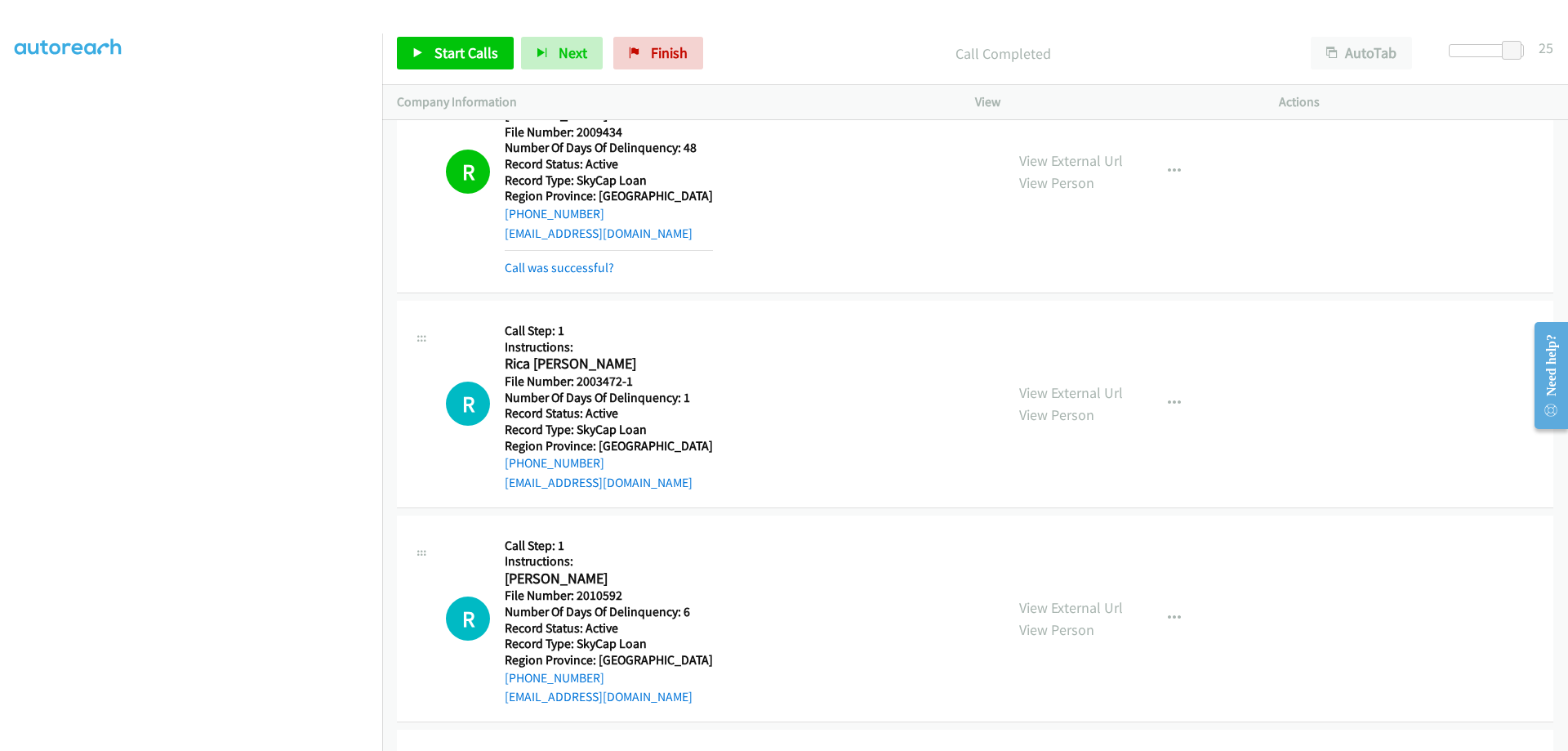
scroll to position [572, 0]
click at [462, 48] on span "Start Calls" at bounding box center [466, 53] width 64 height 19
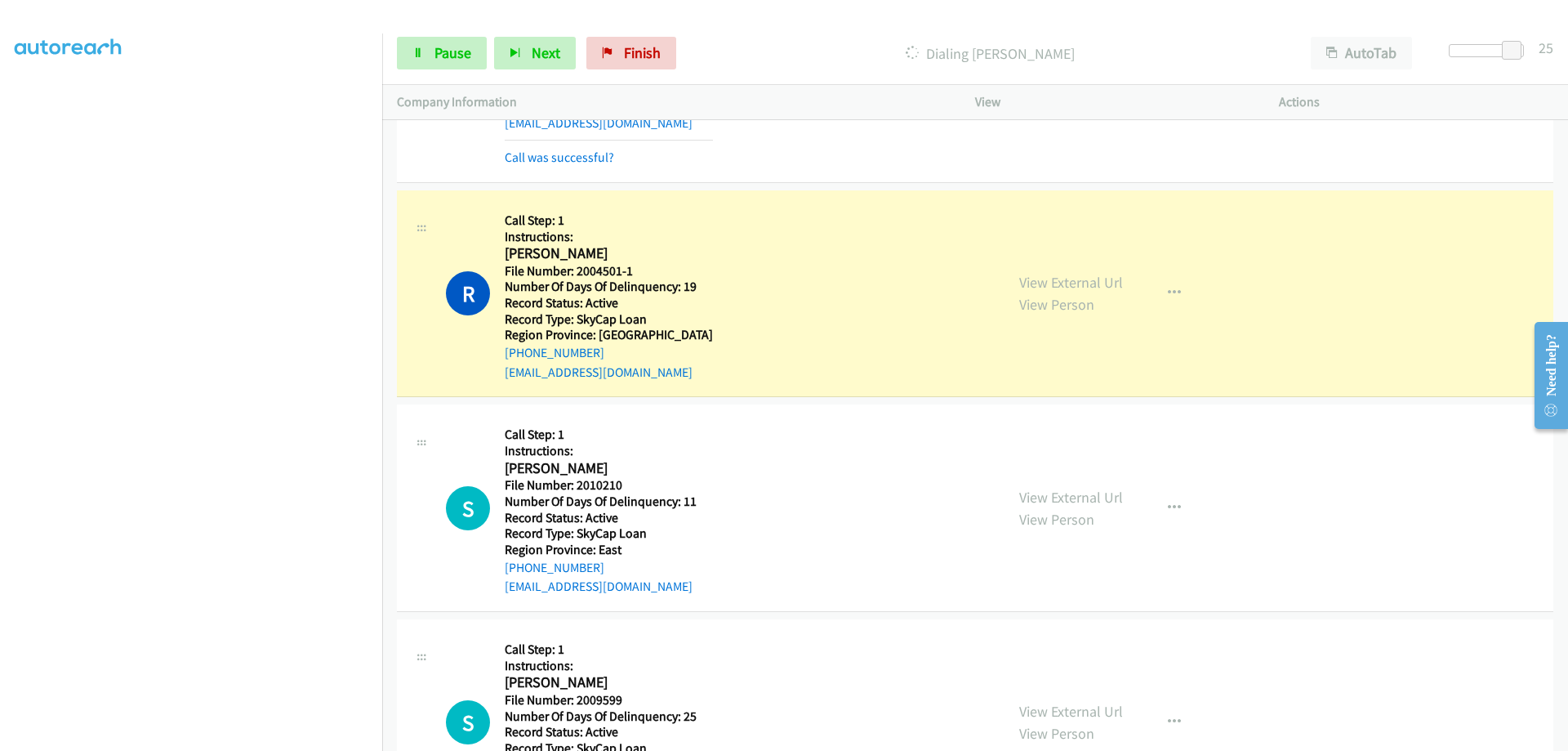
scroll to position [3202, 0]
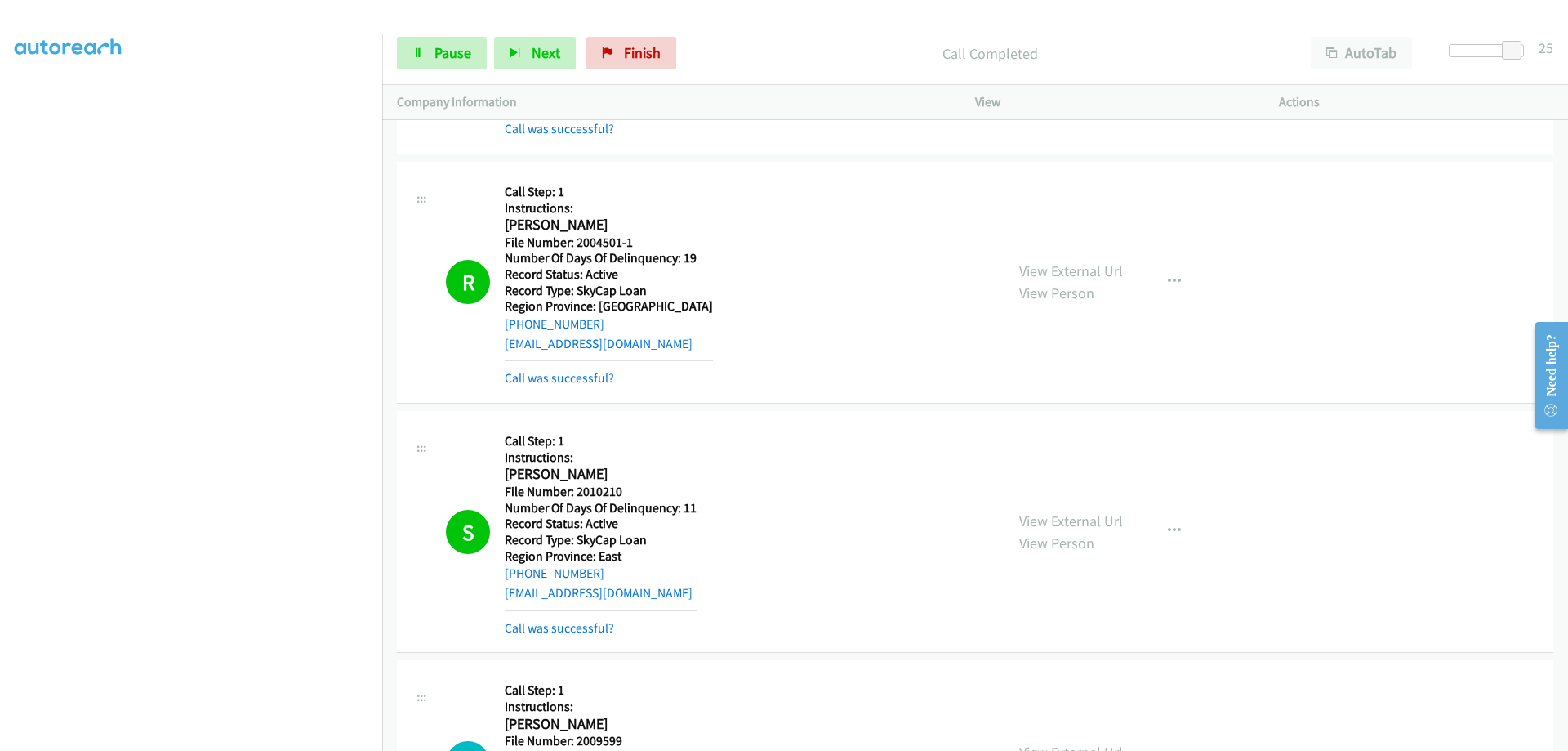
click at [2, 505] on aside "Dialing Mode: Power | Switch to Preview My Lists" at bounding box center [191, 332] width 383 height 904
click at [439, 55] on span "Pause" at bounding box center [453, 53] width 36 height 19
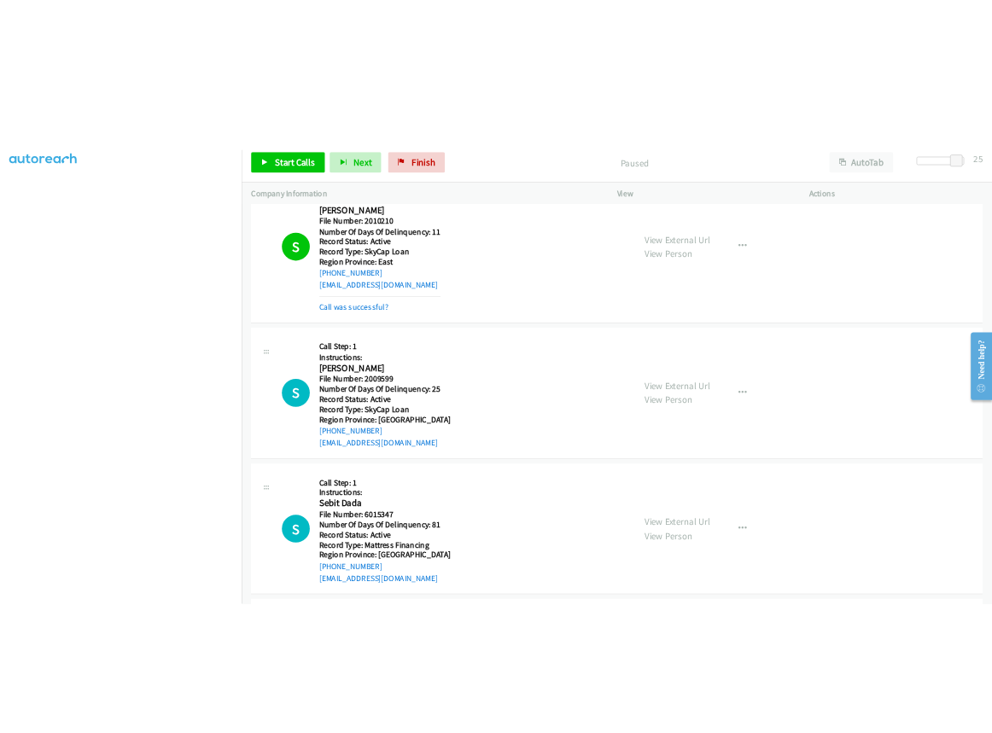
scroll to position [3774, 0]
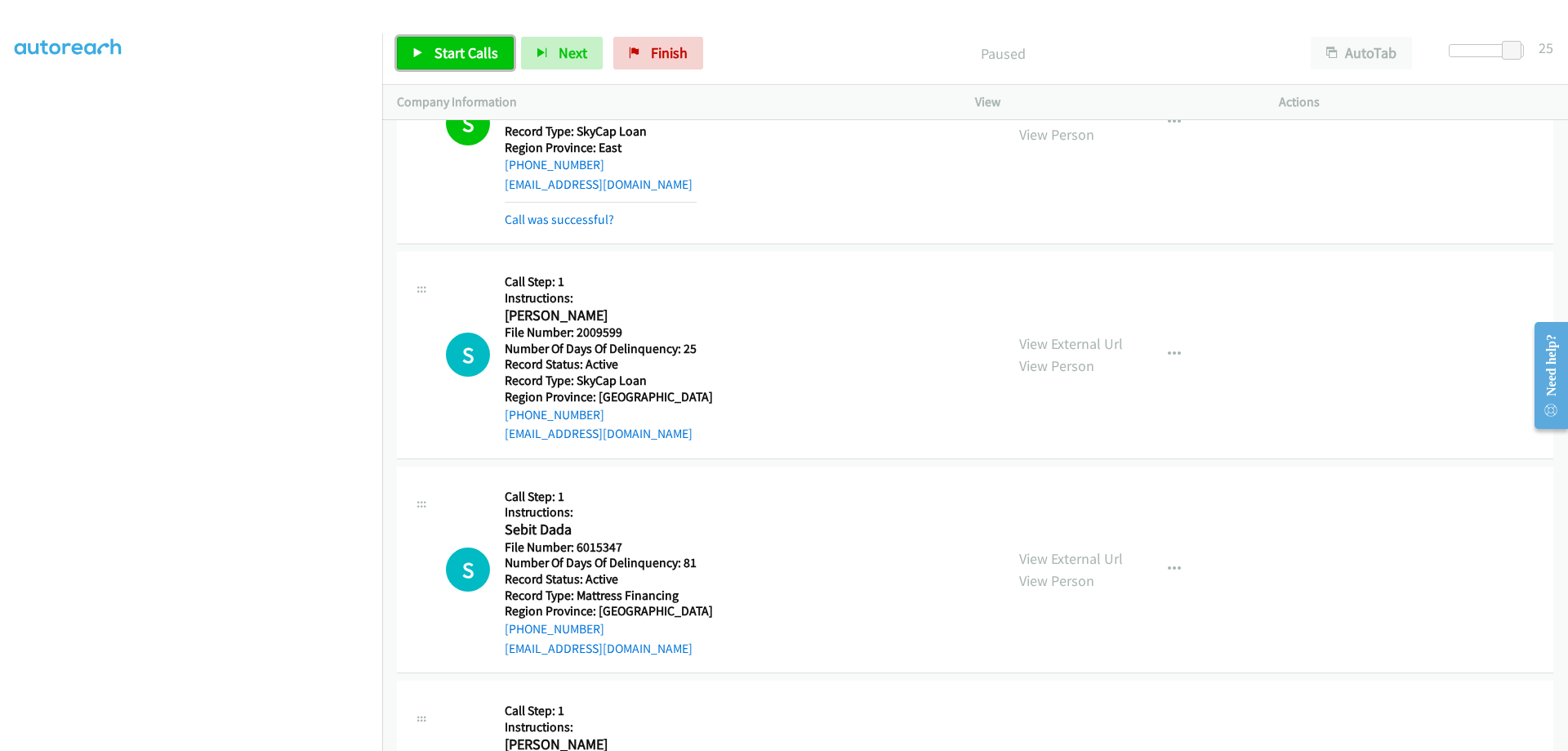
click at [465, 53] on span "Start Calls" at bounding box center [466, 53] width 64 height 19
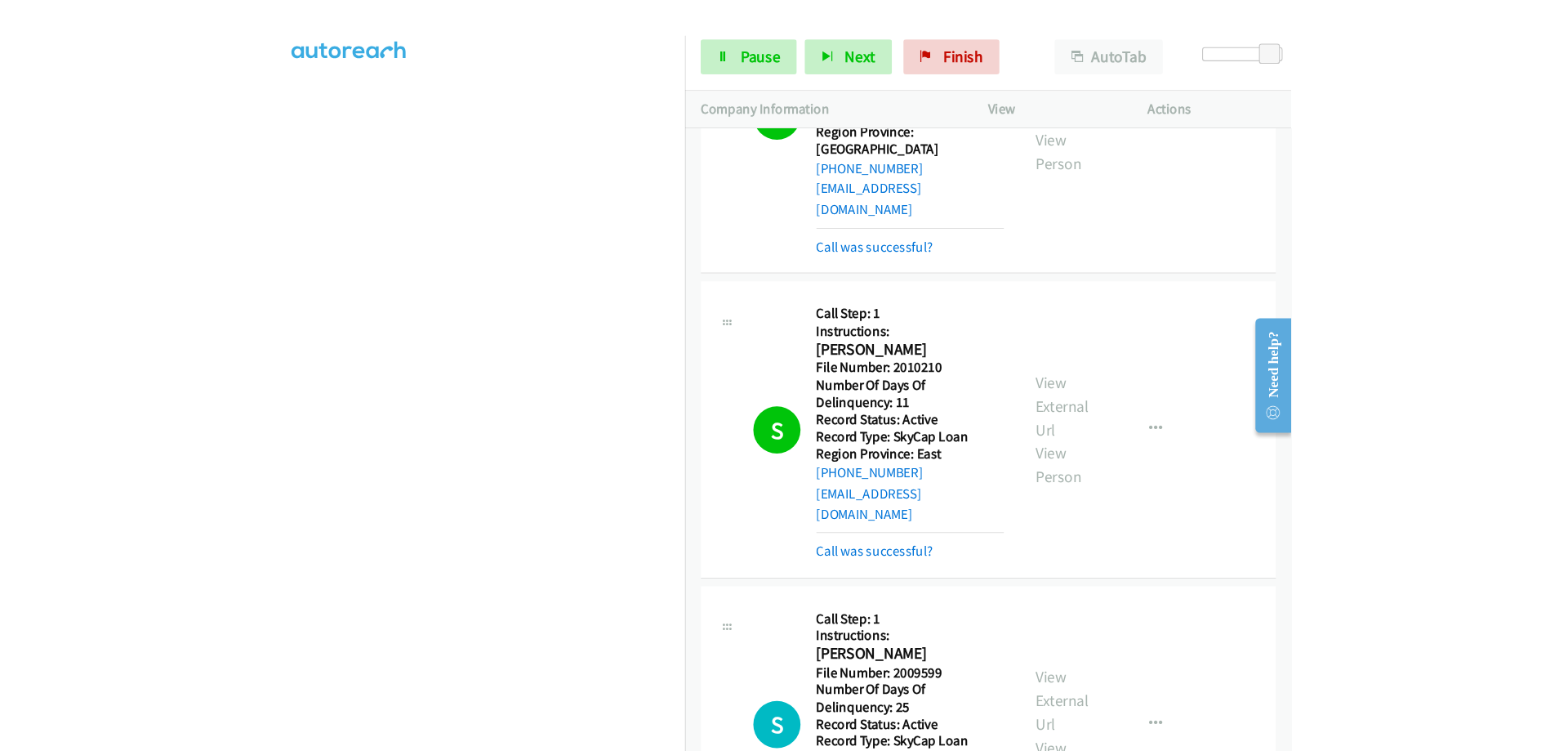
scroll to position [4089, 0]
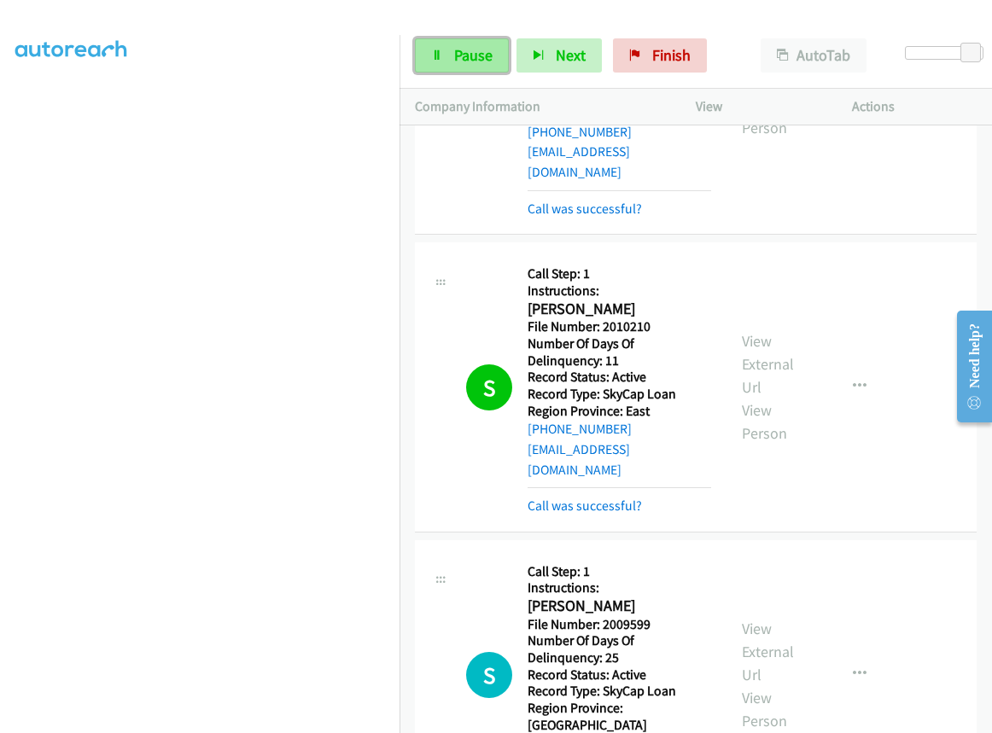
click at [451, 60] on link "Pause" at bounding box center [462, 55] width 94 height 34
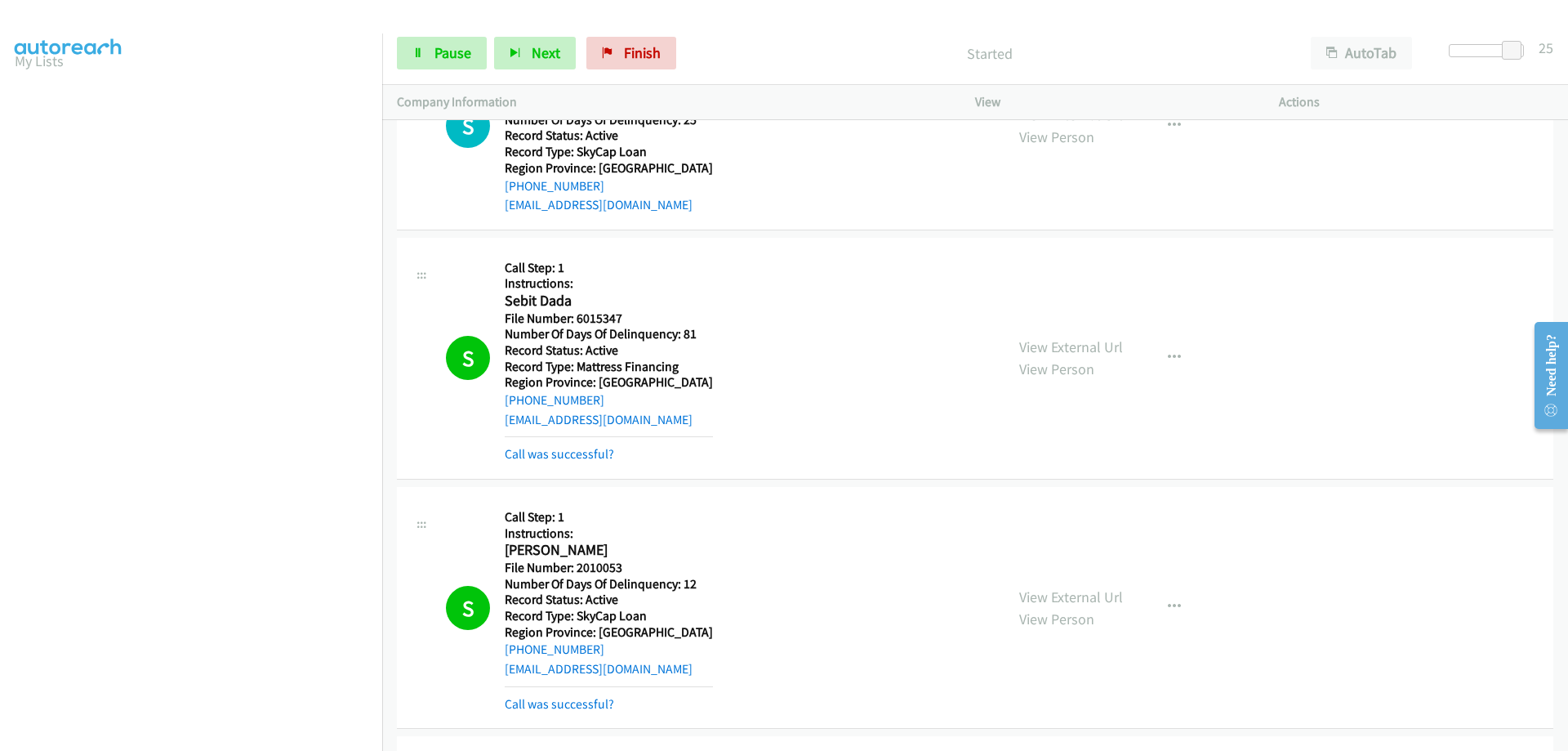
scroll to position [0, 0]
